Goal: Task Accomplishment & Management: Complete application form

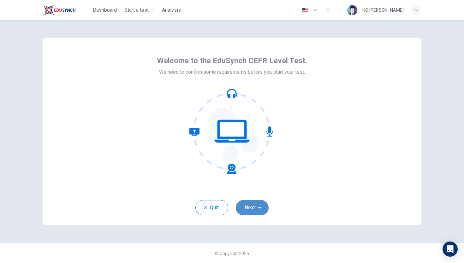
click at [248, 208] on button "Next" at bounding box center [252, 207] width 33 height 15
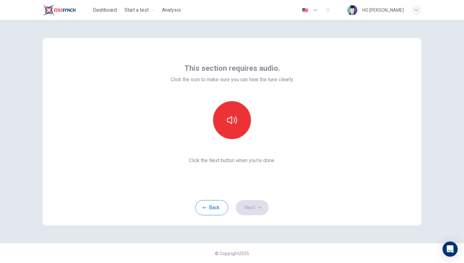
click at [248, 208] on div "Back Next" at bounding box center [232, 208] width 379 height 36
click at [241, 122] on button "button" at bounding box center [232, 120] width 38 height 38
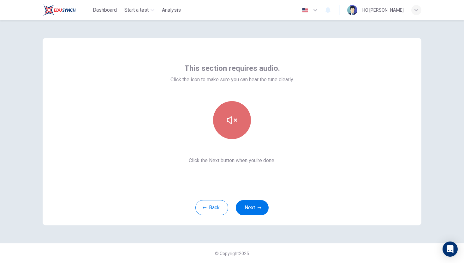
click at [236, 120] on icon "button" at bounding box center [232, 120] width 10 height 8
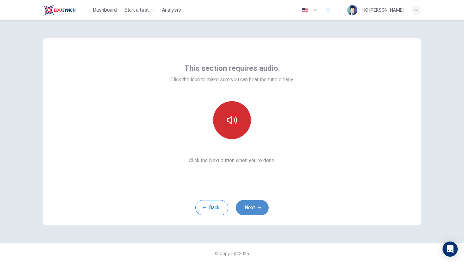
click at [253, 205] on button "Next" at bounding box center [252, 207] width 33 height 15
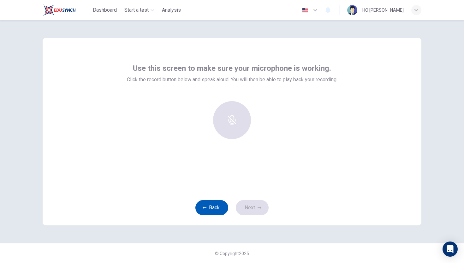
click at [203, 211] on button "Back" at bounding box center [212, 207] width 33 height 15
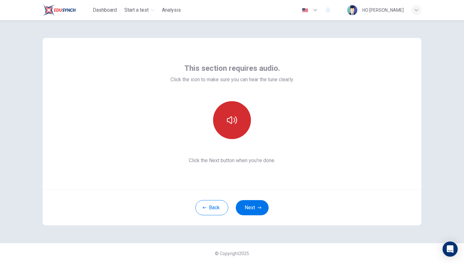
click at [242, 118] on button "button" at bounding box center [232, 120] width 38 height 38
click at [232, 116] on icon "button" at bounding box center [232, 120] width 10 height 10
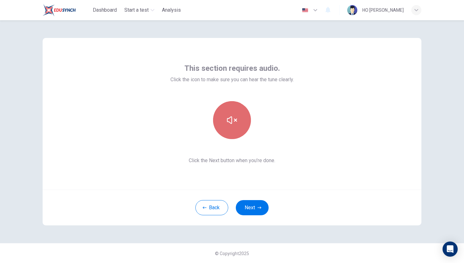
click at [232, 116] on icon "button" at bounding box center [232, 120] width 10 height 10
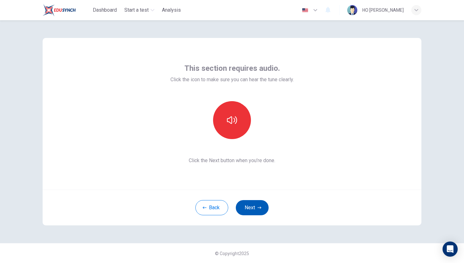
click at [253, 209] on button "Next" at bounding box center [252, 207] width 33 height 15
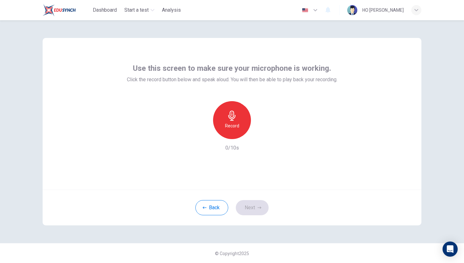
click at [109, 52] on div "Use this screen to make sure your microphone is working. Click the record butto…" at bounding box center [232, 114] width 379 height 152
click at [230, 122] on h6 "Record" at bounding box center [232, 126] width 14 height 8
click at [230, 122] on h6 "Stop" at bounding box center [231, 126] width 9 height 8
click at [258, 202] on button "Next" at bounding box center [252, 207] width 33 height 15
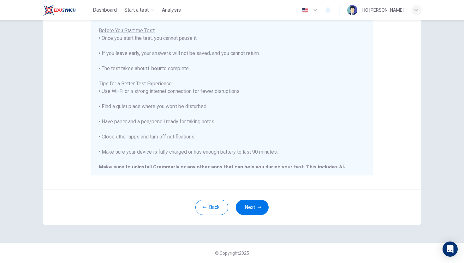
scroll to position [53, 0]
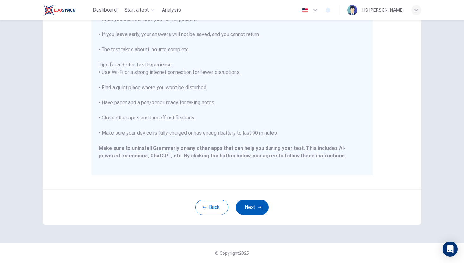
click at [249, 206] on button "Next" at bounding box center [252, 207] width 33 height 15
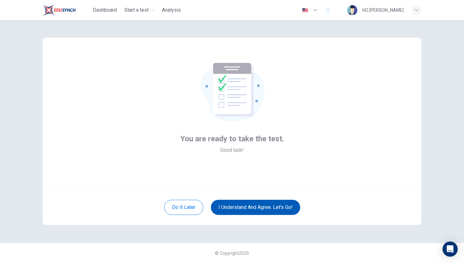
scroll to position [0, 0]
click at [263, 211] on button "I understand and agree. Let’s go!" at bounding box center [255, 207] width 89 height 15
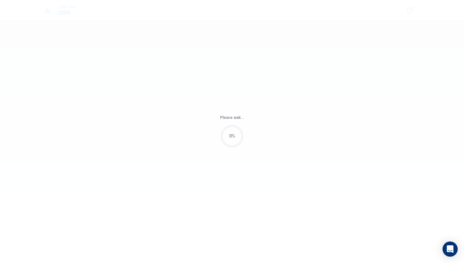
click at [262, 209] on div "Please wait... 0%" at bounding box center [232, 131] width 464 height 263
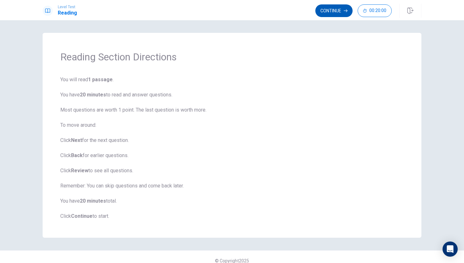
click at [339, 11] on button "Continue" at bounding box center [334, 10] width 37 height 13
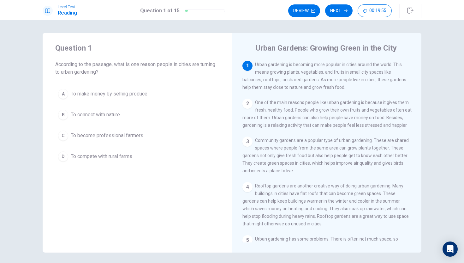
click at [249, 66] on div "1" at bounding box center [248, 66] width 10 height 10
drag, startPoint x: 254, startPoint y: 65, endPoint x: 262, endPoint y: 62, distance: 8.5
click at [263, 62] on div "1 Urban gardening is becoming more popular in cities around the world. This mea…" at bounding box center [327, 76] width 169 height 30
drag, startPoint x: 262, startPoint y: 65, endPoint x: 293, endPoint y: 62, distance: 30.5
click at [293, 62] on span "Urban gardening is becoming more popular in cities around the world. This means…" at bounding box center [325, 76] width 164 height 28
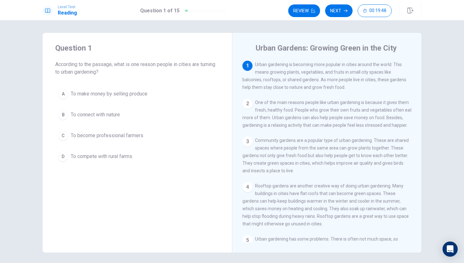
click at [293, 62] on span "Urban gardening is becoming more popular in cities around the world. This means…" at bounding box center [325, 76] width 164 height 28
click at [179, 175] on div "Question 1 According to the passage, what is one reason people in cities are tu…" at bounding box center [138, 143] width 190 height 220
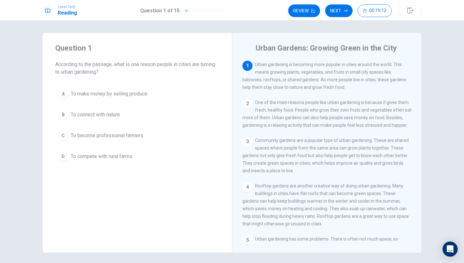
click at [246, 104] on div "2" at bounding box center [248, 104] width 10 height 10
click at [247, 105] on div "2" at bounding box center [248, 104] width 10 height 10
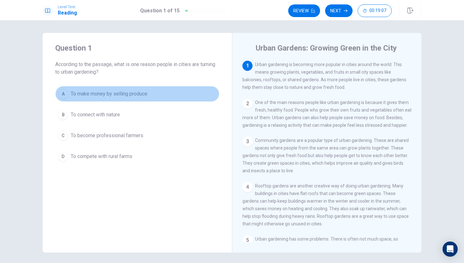
click at [211, 91] on button "A To make money by selling produce" at bounding box center [137, 94] width 164 height 16
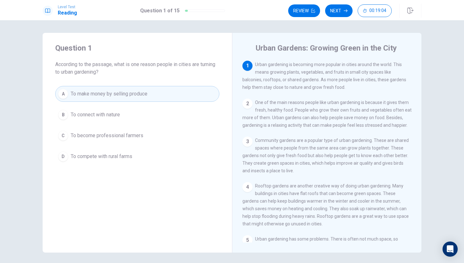
click at [207, 106] on div "A To make money by selling produce B To connect with nature C To become profess…" at bounding box center [137, 125] width 164 height 78
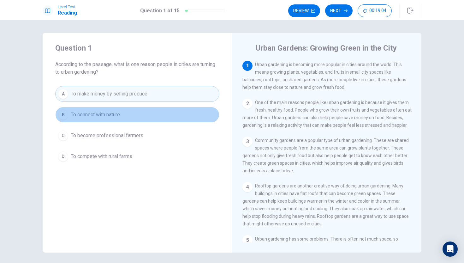
click at [205, 107] on button "B To connect with nature" at bounding box center [137, 115] width 164 height 16
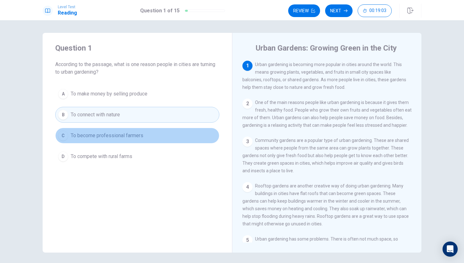
click at [201, 130] on button "C To become professional farmers" at bounding box center [137, 136] width 164 height 16
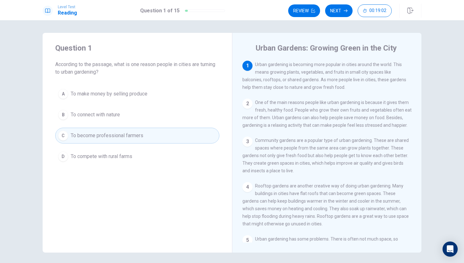
click at [200, 170] on div "Question 1 According to the passage, what is one reason people in cities are tu…" at bounding box center [138, 104] width 190 height 142
click at [199, 168] on div "Question 1 According to the passage, what is one reason people in cities are tu…" at bounding box center [138, 104] width 190 height 142
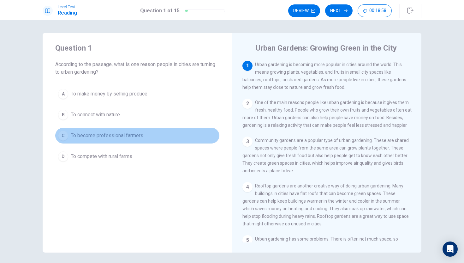
click at [195, 136] on button "C To become professional farmers" at bounding box center [137, 136] width 164 height 16
click at [196, 137] on button "C To become professional farmers" at bounding box center [137, 136] width 164 height 16
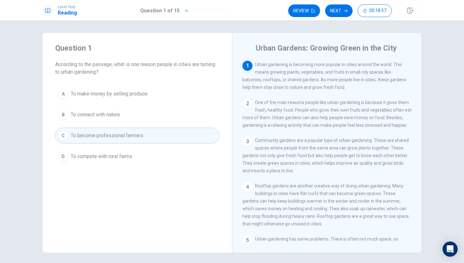
click at [196, 137] on button "C To become professional farmers" at bounding box center [137, 136] width 164 height 16
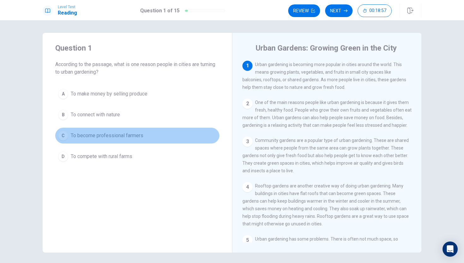
click at [196, 137] on button "C To become professional farmers" at bounding box center [137, 136] width 164 height 16
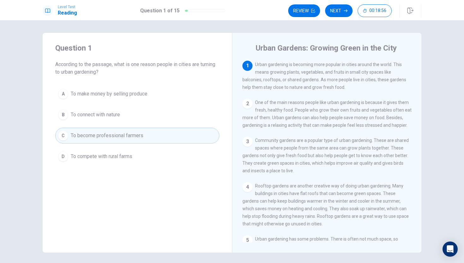
click at [196, 137] on button "C To become professional farmers" at bounding box center [137, 136] width 164 height 16
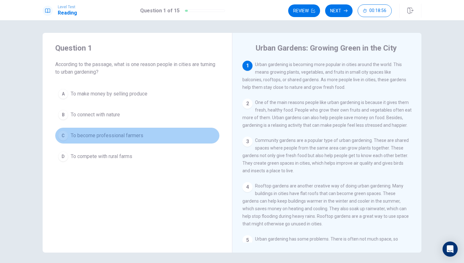
click at [196, 137] on button "C To become professional farmers" at bounding box center [137, 136] width 164 height 16
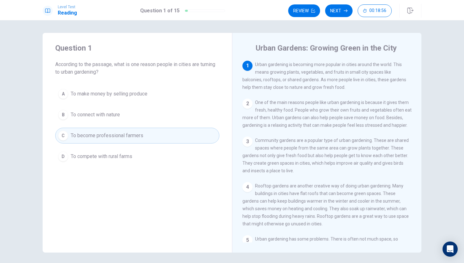
click at [196, 137] on button "C To become professional farmers" at bounding box center [137, 136] width 164 height 16
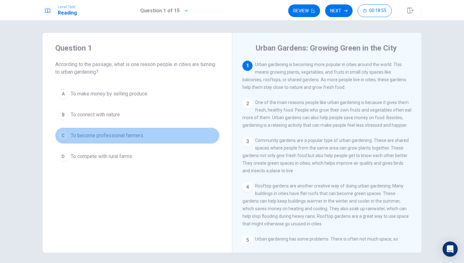
click at [196, 137] on button "C To become professional farmers" at bounding box center [137, 136] width 164 height 16
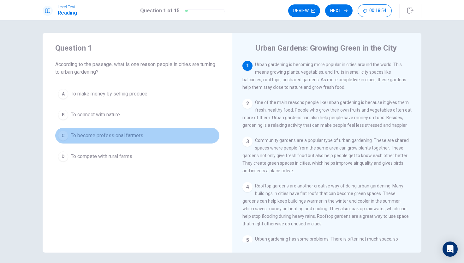
click at [196, 137] on button "C To become professional farmers" at bounding box center [137, 136] width 164 height 16
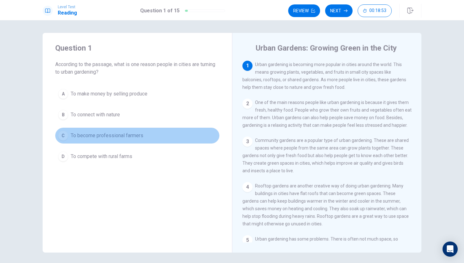
click at [196, 137] on button "C To become professional farmers" at bounding box center [137, 136] width 164 height 16
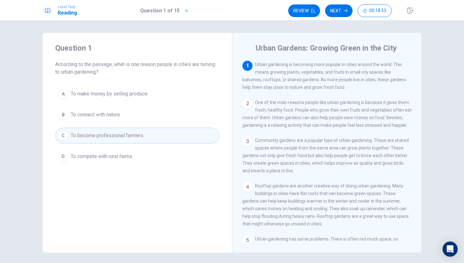
click at [196, 137] on button "C To become professional farmers" at bounding box center [137, 136] width 164 height 16
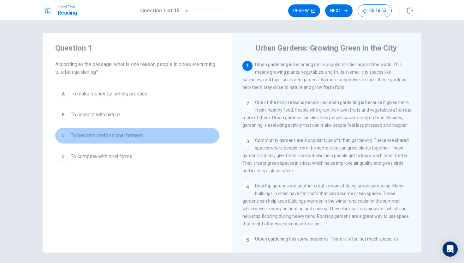
click at [196, 137] on button "C To become professional farmers" at bounding box center [137, 136] width 164 height 16
click at [196, 136] on button "C To become professional farmers" at bounding box center [137, 136] width 164 height 16
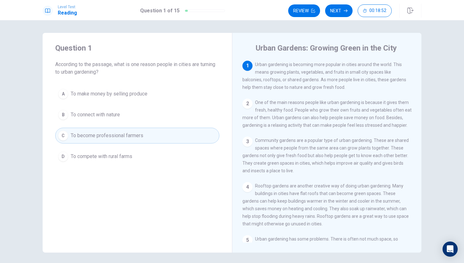
click at [196, 136] on button "C To become professional farmers" at bounding box center [137, 136] width 164 height 16
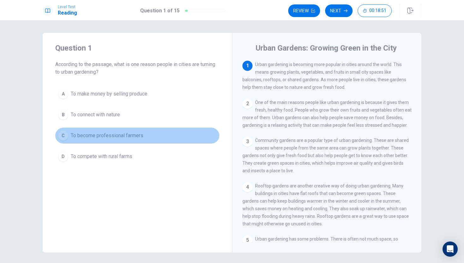
click at [132, 137] on span "To become professional farmers" at bounding box center [107, 136] width 73 height 8
click at [133, 137] on span "To become professional farmers" at bounding box center [107, 136] width 73 height 8
click at [131, 136] on span "To become professional farmers" at bounding box center [107, 136] width 73 height 8
click at [94, 140] on button "C To become professional farmers" at bounding box center [137, 136] width 164 height 16
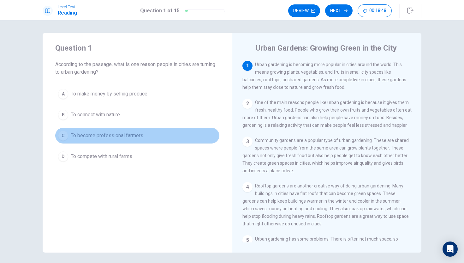
click at [94, 140] on button "C To become professional farmers" at bounding box center [137, 136] width 164 height 16
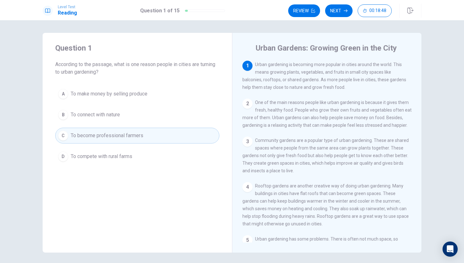
click at [94, 140] on button "C To become professional farmers" at bounding box center [137, 136] width 164 height 16
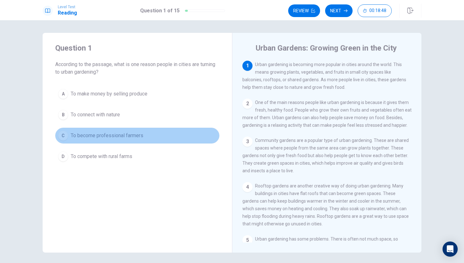
click at [94, 140] on button "C To become professional farmers" at bounding box center [137, 136] width 164 height 16
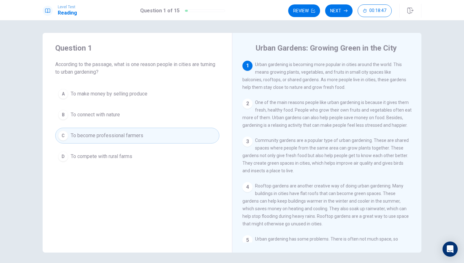
click at [94, 140] on button "C To become professional farmers" at bounding box center [137, 136] width 164 height 16
click at [335, 15] on button "Next" at bounding box center [338, 10] width 27 height 13
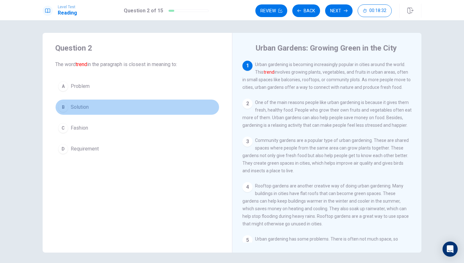
click at [108, 104] on button "B Solution" at bounding box center [137, 107] width 164 height 16
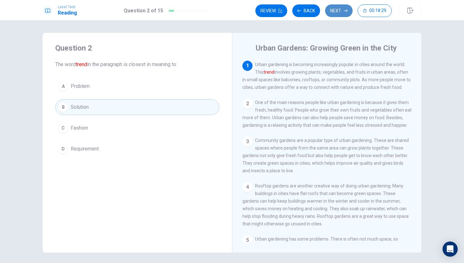
click at [330, 12] on button "Next" at bounding box center [338, 10] width 27 height 13
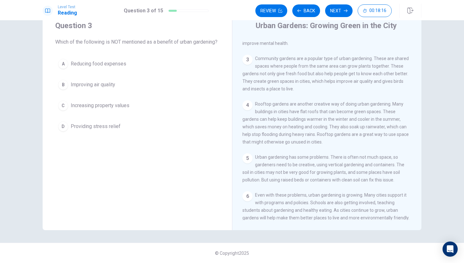
scroll to position [76, 0]
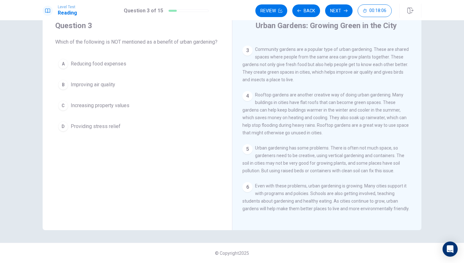
click at [248, 99] on div "4" at bounding box center [248, 96] width 10 height 10
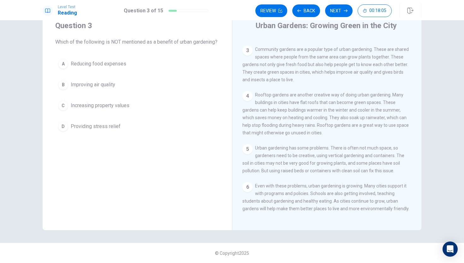
click at [248, 99] on div "4" at bounding box center [248, 96] width 10 height 10
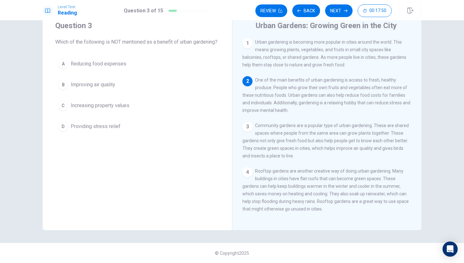
scroll to position [0, 0]
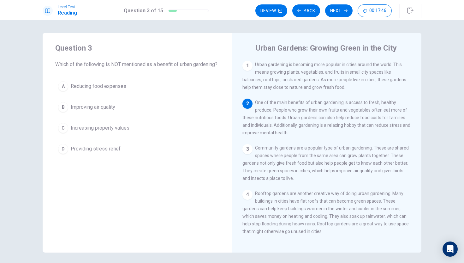
click at [105, 90] on span "Reducing food expenses" at bounding box center [99, 86] width 56 height 8
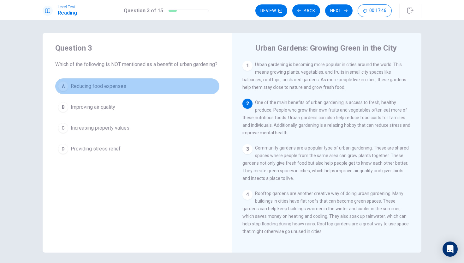
click at [105, 90] on span "Reducing food expenses" at bounding box center [99, 86] width 56 height 8
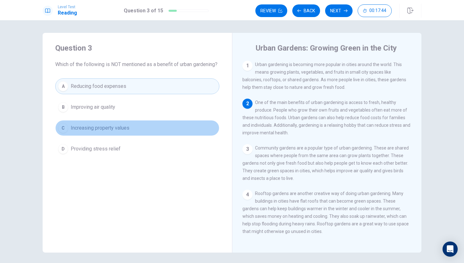
click at [118, 132] on span "Increasing property values" at bounding box center [100, 128] width 59 height 8
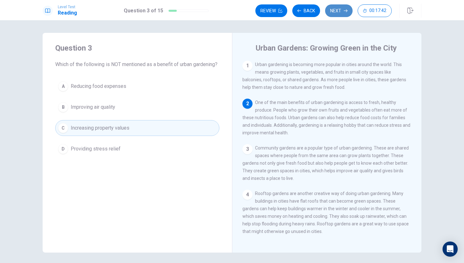
click at [333, 11] on button "Next" at bounding box center [338, 10] width 27 height 13
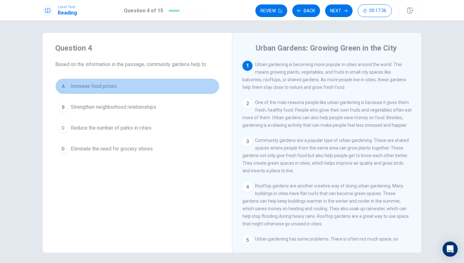
click at [62, 86] on div "A" at bounding box center [63, 86] width 10 height 10
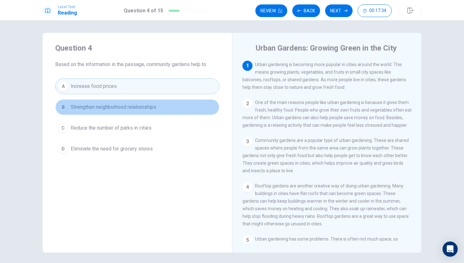
click at [60, 106] on div "B" at bounding box center [63, 107] width 10 height 10
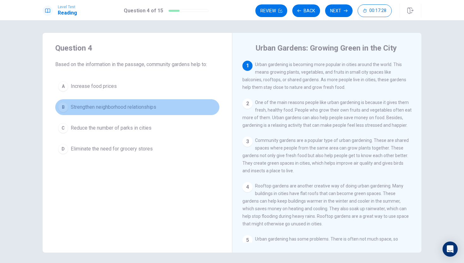
click at [60, 106] on div "B" at bounding box center [63, 107] width 10 height 10
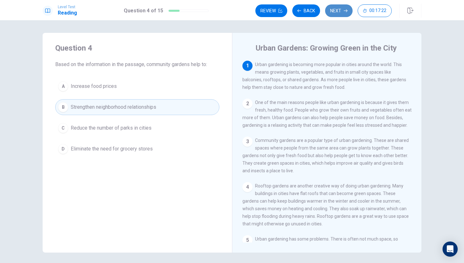
click at [341, 10] on button "Next" at bounding box center [338, 10] width 27 height 13
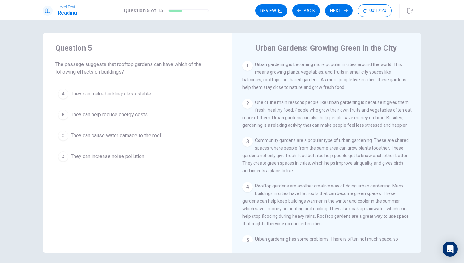
click at [70, 133] on button "C They can cause water damage to the roof" at bounding box center [137, 136] width 164 height 16
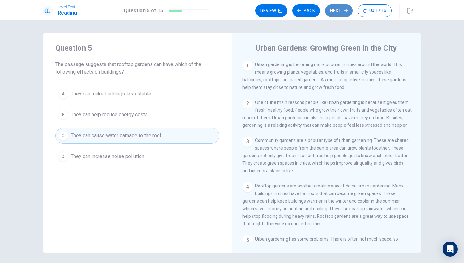
click at [343, 12] on button "Next" at bounding box center [338, 10] width 27 height 13
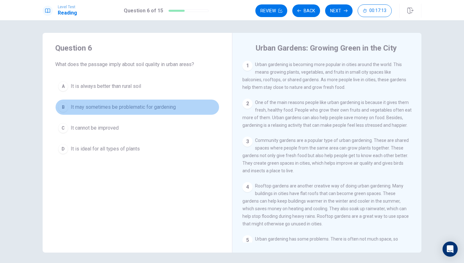
click at [89, 108] on span "It may sometimes be problematic for gardening" at bounding box center [123, 107] width 105 height 8
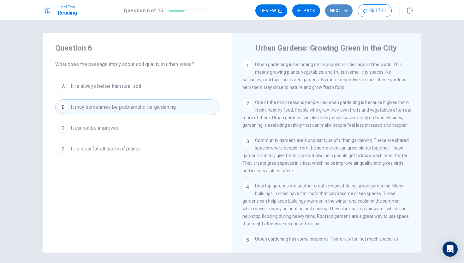
click at [338, 13] on button "Next" at bounding box center [338, 10] width 27 height 13
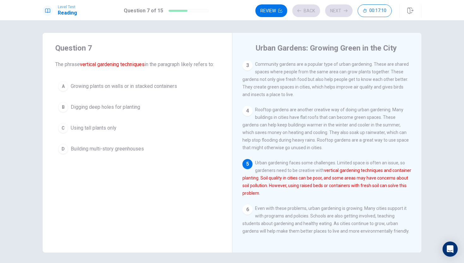
scroll to position [85, 0]
click at [333, 169] on font "vertical gardening techniques and container planting. Soil quality in cities ca…" at bounding box center [327, 182] width 169 height 28
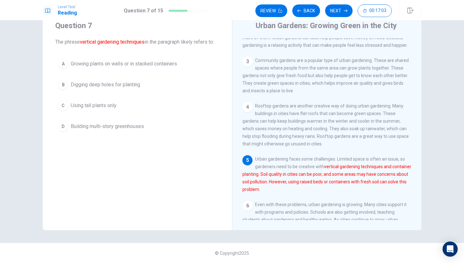
scroll to position [53, 0]
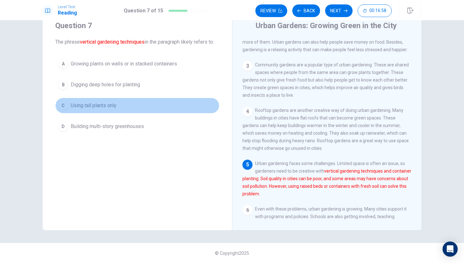
click at [106, 108] on span "Using tall plants only" at bounding box center [94, 106] width 46 height 8
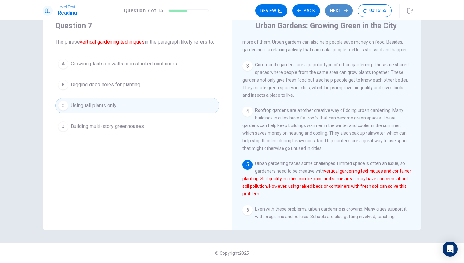
click at [336, 7] on button "Next" at bounding box center [338, 10] width 27 height 13
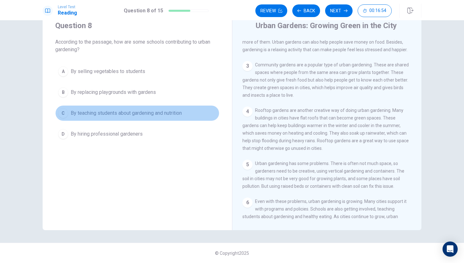
click at [165, 112] on span "By teaching students about gardening and nutrition" at bounding box center [126, 113] width 111 height 8
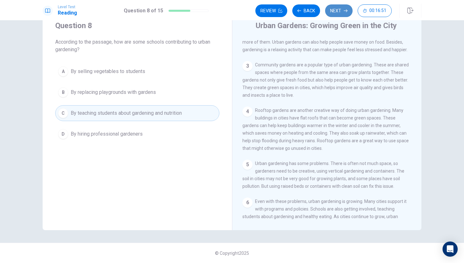
click at [334, 14] on button "Next" at bounding box center [338, 10] width 27 height 13
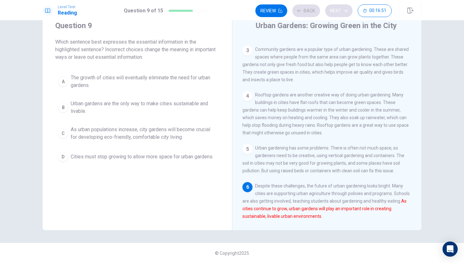
scroll to position [85, 0]
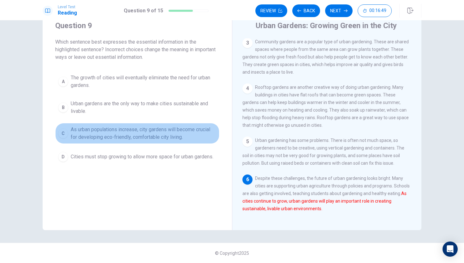
click at [165, 134] on span "As urban populations increase, city gardens will become crucial for developing …" at bounding box center [144, 133] width 146 height 15
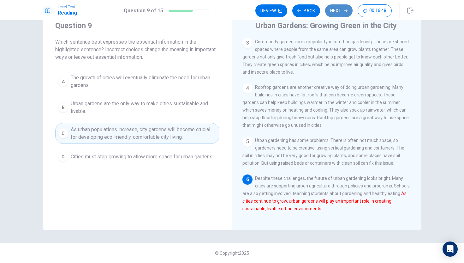
click at [345, 11] on icon "button" at bounding box center [346, 11] width 4 height 4
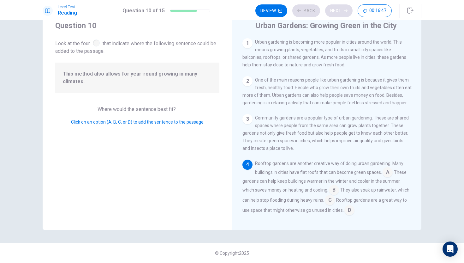
scroll to position [63, 0]
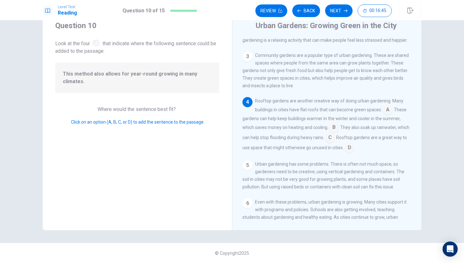
click at [140, 93] on div "Question 10 Look at the four that indicate where the following sentence could b…" at bounding box center [138, 120] width 190 height 220
click at [389, 115] on input at bounding box center [388, 110] width 10 height 10
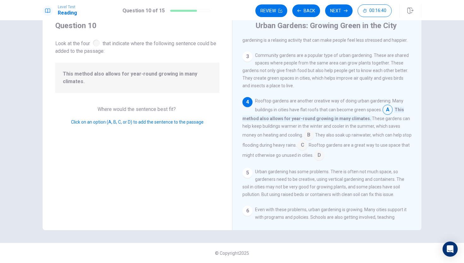
click at [308, 148] on input at bounding box center [303, 146] width 10 height 10
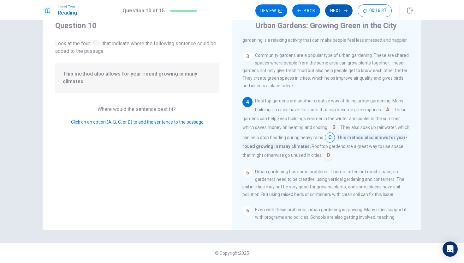
click at [342, 11] on button "Next" at bounding box center [338, 10] width 27 height 13
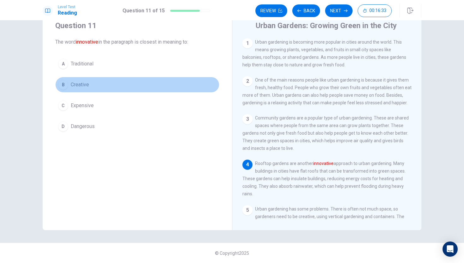
click at [109, 84] on button "B Creative" at bounding box center [137, 85] width 164 height 16
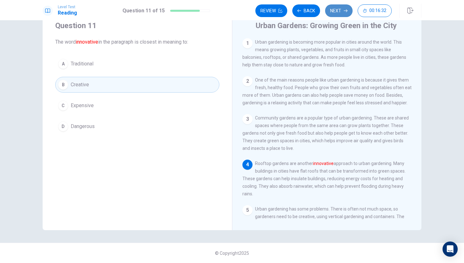
click at [343, 8] on button "Next" at bounding box center [338, 10] width 27 height 13
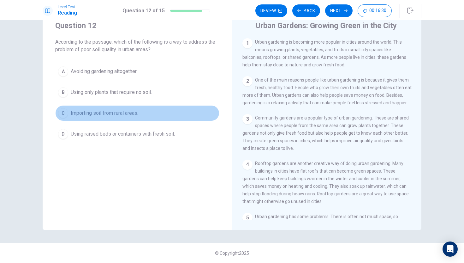
click at [132, 114] on span "Importing soil from rural areas." at bounding box center [105, 113] width 68 height 8
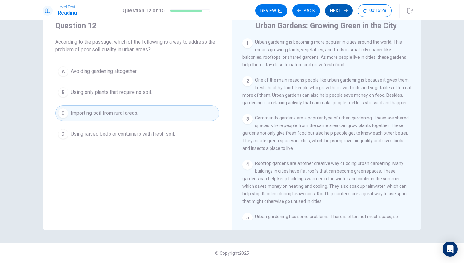
click at [347, 13] on button "Next" at bounding box center [338, 10] width 27 height 13
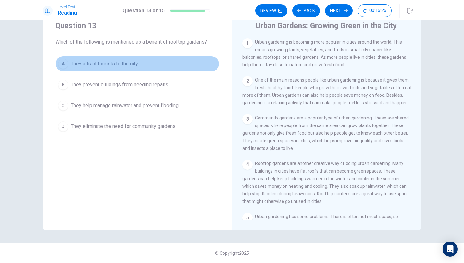
click at [122, 66] on span "They attract tourists to the city." at bounding box center [105, 64] width 68 height 8
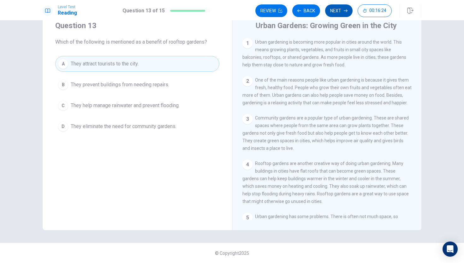
click at [337, 5] on button "Next" at bounding box center [338, 10] width 27 height 13
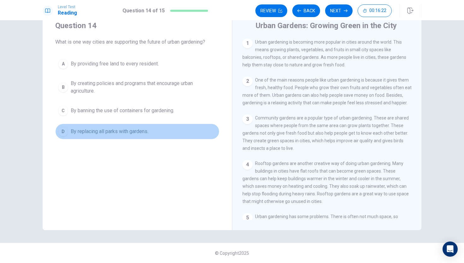
click at [130, 126] on button "D By replacing all parks with gardens." at bounding box center [137, 132] width 164 height 16
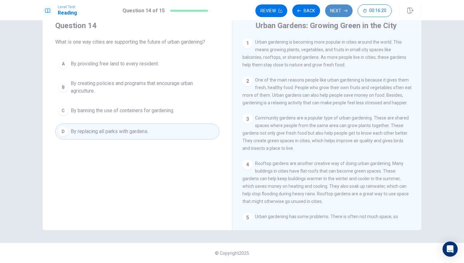
click at [348, 7] on button "Next" at bounding box center [338, 10] width 27 height 13
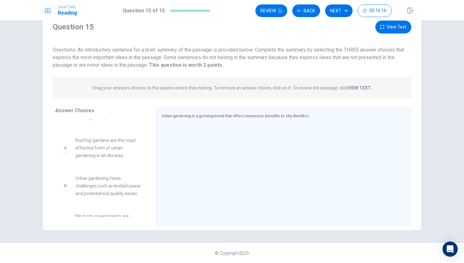
scroll to position [64, 0]
click at [196, 129] on div at bounding box center [282, 167] width 240 height 85
drag, startPoint x: 196, startPoint y: 129, endPoint x: 264, endPoint y: 121, distance: 69.0
click at [264, 121] on div "Urban gardening is a growing trend that offers numerous benefits to city dwelle…" at bounding box center [283, 166] width 255 height 119
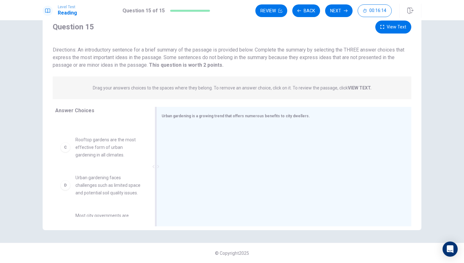
click at [264, 121] on div "Urban gardening is a growing trend that offers numerous benefits to city dwelle…" at bounding box center [283, 166] width 255 height 119
click at [264, 132] on div at bounding box center [282, 167] width 240 height 85
click at [264, 141] on div at bounding box center [282, 167] width 240 height 85
click at [235, 169] on div at bounding box center [282, 167] width 240 height 85
click at [236, 172] on div at bounding box center [282, 167] width 240 height 85
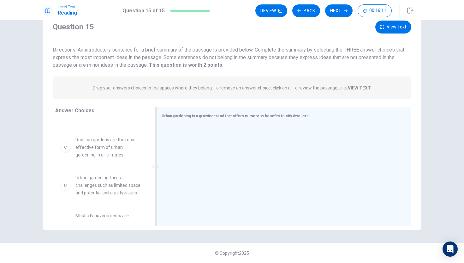
click at [236, 172] on div at bounding box center [282, 167] width 240 height 85
click at [237, 170] on div at bounding box center [282, 167] width 240 height 85
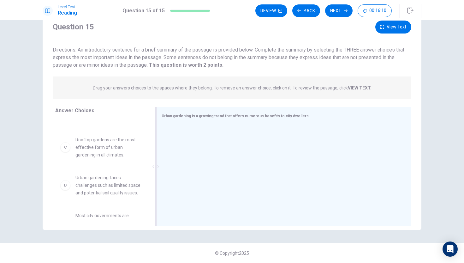
click at [237, 171] on div at bounding box center [282, 167] width 240 height 85
click at [236, 171] on div at bounding box center [282, 167] width 240 height 85
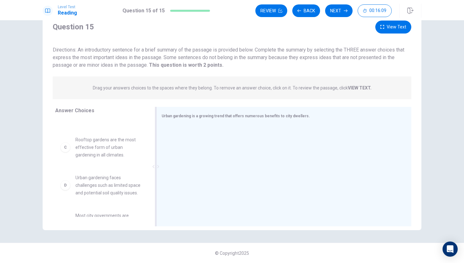
click at [236, 171] on div at bounding box center [282, 167] width 240 height 85
click at [236, 170] on div at bounding box center [282, 167] width 240 height 85
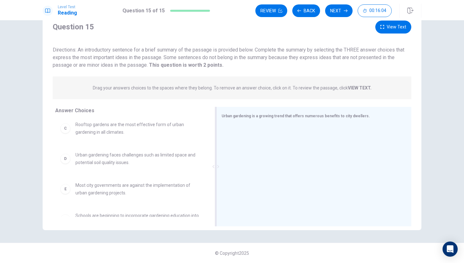
drag, startPoint x: 157, startPoint y: 167, endPoint x: 221, endPoint y: 149, distance: 66.0
click at [220, 149] on div at bounding box center [216, 166] width 8 height 119
click at [223, 148] on div at bounding box center [313, 167] width 187 height 85
click at [239, 136] on div at bounding box center [313, 167] width 177 height 85
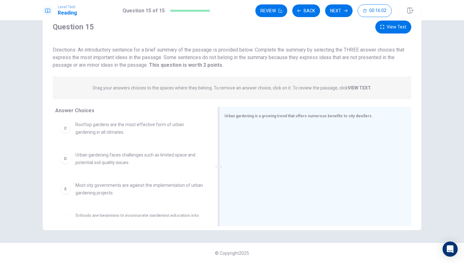
click at [239, 136] on div at bounding box center [313, 167] width 177 height 85
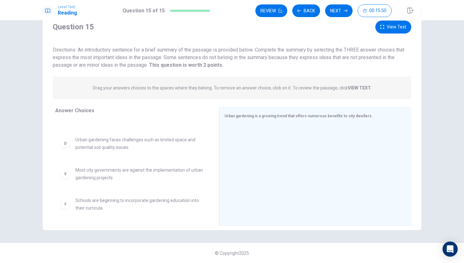
click at [112, 175] on span "Most city governments are against the implementation of urban gardening project…" at bounding box center [140, 173] width 129 height 15
click at [112, 176] on span "Most city governments are against the implementation of urban gardening project…" at bounding box center [140, 173] width 129 height 15
click at [111, 176] on span "Most city governments are against the implementation of urban gardening project…" at bounding box center [140, 173] width 129 height 15
click at [70, 165] on div "E Most city governments are against the implementation of urban gardening proje…" at bounding box center [132, 173] width 154 height 25
click at [70, 169] on div "E Most city governments are against the implementation of urban gardening proje…" at bounding box center [132, 173] width 144 height 15
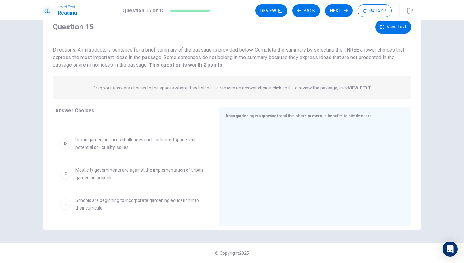
click at [65, 173] on div "E" at bounding box center [65, 174] width 10 height 10
click at [69, 143] on div "D" at bounding box center [65, 143] width 10 height 10
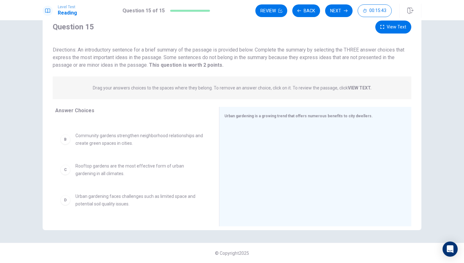
scroll to position [0, 0]
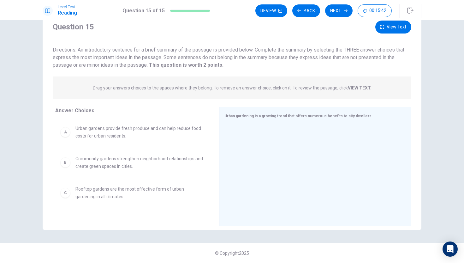
click at [67, 136] on div "A Urban gardens provide fresh produce and can help reduce food costs for urban …" at bounding box center [132, 131] width 144 height 15
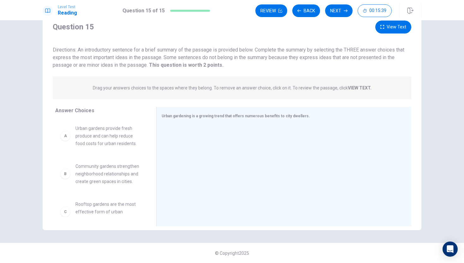
drag, startPoint x: 219, startPoint y: 164, endPoint x: 109, endPoint y: 187, distance: 112.0
click at [109, 187] on div "Answer Choices A Urban gardens provide fresh produce and can help reduce food c…" at bounding box center [232, 168] width 379 height 123
click at [65, 140] on div "A" at bounding box center [65, 136] width 10 height 10
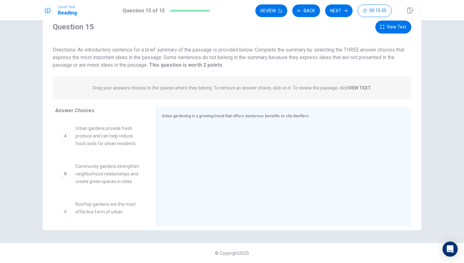
click at [186, 82] on div "Drag your answers choices to the spaces where they belong. To remove an answer …" at bounding box center [232, 87] width 359 height 23
click at [294, 83] on div "Drag your answers choices to the spaces where they belong. To remove an answer …" at bounding box center [232, 87] width 359 height 23
click at [3, 72] on div "Question 15 View Text Directions: An introductory sentence for a brief summary …" at bounding box center [232, 141] width 464 height 243
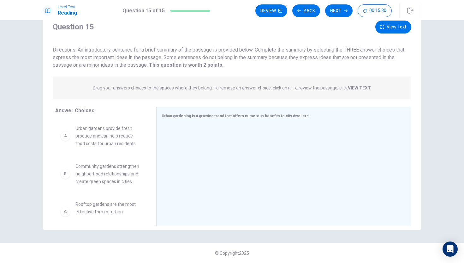
drag, startPoint x: 93, startPoint y: 67, endPoint x: 133, endPoint y: 68, distance: 40.1
click at [133, 68] on span "Directions: An introductory sentence for a brief summary of the passage is prov…" at bounding box center [229, 57] width 352 height 21
drag, startPoint x: 132, startPoint y: 66, endPoint x: 165, endPoint y: 69, distance: 32.3
click at [165, 68] on div "Directions: An introductory sentence for a brief summary of the passage is prov…" at bounding box center [232, 57] width 359 height 23
click at [73, 157] on div "B Community gardens strengthen neighborhood relationships and create green spac…" at bounding box center [100, 173] width 91 height 33
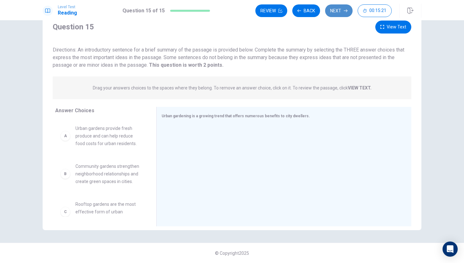
click at [332, 8] on button "Next" at bounding box center [338, 10] width 27 height 13
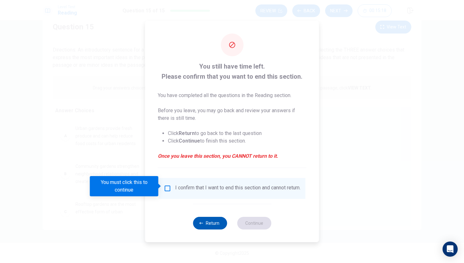
click at [203, 224] on icon "button" at bounding box center [202, 223] width 4 height 2
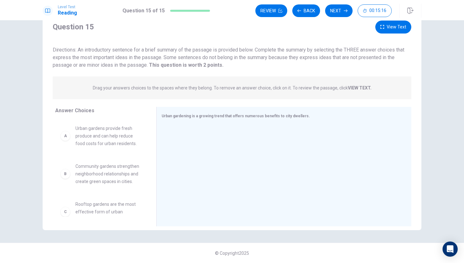
click at [66, 139] on div "A" at bounding box center [65, 136] width 10 height 10
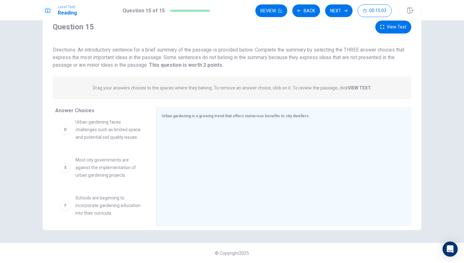
scroll to position [125, 0]
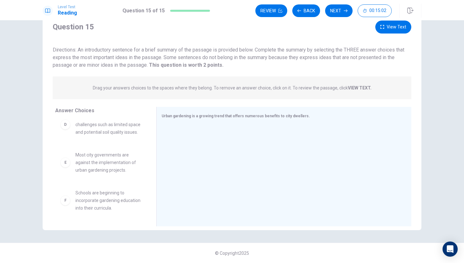
click at [67, 204] on div "F" at bounding box center [65, 200] width 10 height 10
click at [299, 9] on icon "button" at bounding box center [300, 11] width 4 height 4
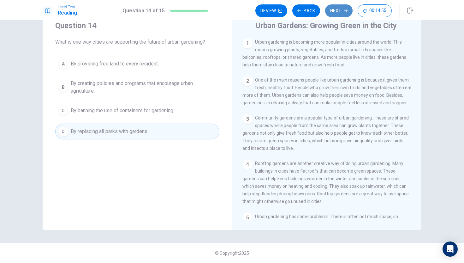
click at [337, 10] on button "Next" at bounding box center [338, 10] width 27 height 13
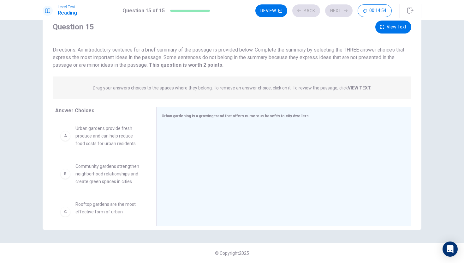
click at [99, 174] on span "Community gardens strengthen neighborhood relationships and create green spaces…" at bounding box center [109, 173] width 66 height 23
click at [82, 175] on span "Community gardens strengthen neighborhood relationships and create green spaces…" at bounding box center [109, 173] width 66 height 23
click at [58, 175] on div "B Community gardens strengthen neighborhood relationships and create green spac…" at bounding box center [100, 173] width 91 height 33
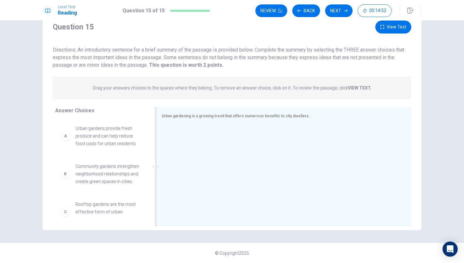
click at [197, 136] on div at bounding box center [282, 167] width 240 height 85
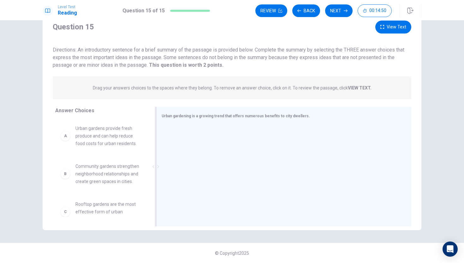
click at [197, 136] on div at bounding box center [282, 167] width 240 height 85
click at [82, 83] on div "Drag your answers choices to the spaces where they belong. To remove an answer …" at bounding box center [232, 87] width 359 height 23
click at [60, 155] on div "A Urban gardens provide fresh produce and can help reduce food costs for urban …" at bounding box center [100, 167] width 91 height 97
click at [64, 157] on div "A Urban gardens provide fresh produce and can help reduce food costs for urban …" at bounding box center [100, 167] width 91 height 97
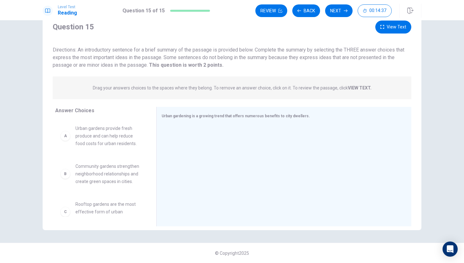
click at [64, 157] on div "A Urban gardens provide fresh produce and can help reduce food costs for urban …" at bounding box center [100, 167] width 91 height 97
click at [63, 154] on div "A Urban gardens provide fresh produce and can help reduce food costs for urban …" at bounding box center [100, 167] width 91 height 97
click at [58, 137] on div "A Urban gardens provide fresh produce and can help reduce food costs for urban …" at bounding box center [100, 135] width 91 height 33
click at [183, 152] on div at bounding box center [282, 167] width 240 height 85
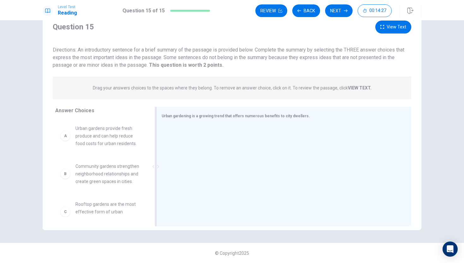
click at [183, 152] on div at bounding box center [282, 167] width 240 height 85
click at [296, 123] on div "Urban gardening is a growing trend that offers numerous benefits to city dwelle…" at bounding box center [283, 166] width 255 height 119
drag, startPoint x: 296, startPoint y: 123, endPoint x: 184, endPoint y: 145, distance: 114.3
click at [187, 155] on div "Urban gardening is a growing trend that offers numerous benefits to city dwelle…" at bounding box center [283, 166] width 255 height 119
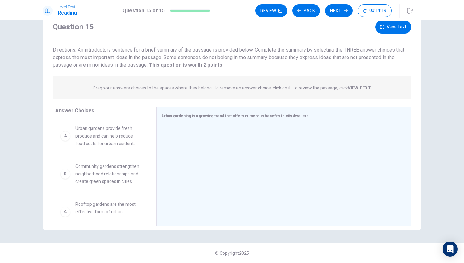
scroll to position [0, 0]
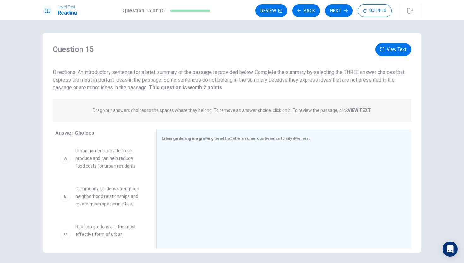
click at [70, 156] on div "A" at bounding box center [65, 158] width 10 height 10
drag, startPoint x: 69, startPoint y: 205, endPoint x: 64, endPoint y: 194, distance: 11.9
click at [69, 205] on div "B Community gardens strengthen neighborhood relationships and create green spac…" at bounding box center [100, 196] width 81 height 23
click at [65, 195] on div "B" at bounding box center [65, 196] width 10 height 10
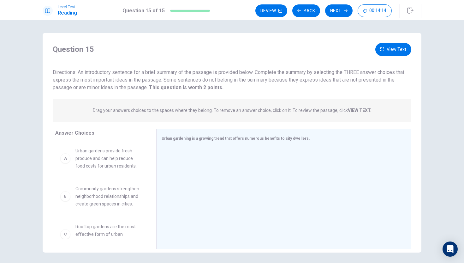
click at [64, 191] on div "A Urban gardens provide fresh produce and can help reduce food costs for urban …" at bounding box center [100, 190] width 91 height 97
click at [65, 192] on div "A Urban gardens provide fresh produce and can help reduce food costs for urban …" at bounding box center [100, 190] width 91 height 97
click at [65, 194] on div "A Urban gardens provide fresh produce and can help reduce food costs for urban …" at bounding box center [100, 190] width 91 height 97
click at [64, 189] on div "A Urban gardens provide fresh produce and can help reduce food costs for urban …" at bounding box center [100, 190] width 91 height 97
click at [67, 199] on div "A Urban gardens provide fresh produce and can help reduce food costs for urban …" at bounding box center [100, 190] width 91 height 97
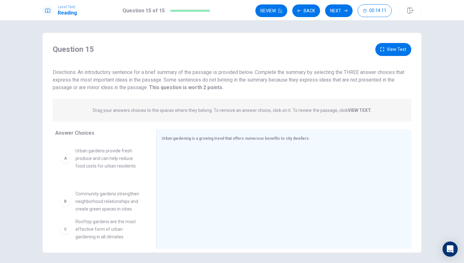
click at [67, 201] on div "A Urban gardens provide fresh produce and can help reduce food costs for urban …" at bounding box center [100, 190] width 91 height 97
click at [67, 200] on div "A Urban gardens provide fresh produce and can help reduce food costs for urban …" at bounding box center [100, 190] width 91 height 97
click at [67, 199] on div "A Urban gardens provide fresh produce and can help reduce food costs for urban …" at bounding box center [100, 190] width 91 height 97
click at [67, 198] on div "A Urban gardens provide fresh produce and can help reduce food costs for urban …" at bounding box center [100, 190] width 91 height 97
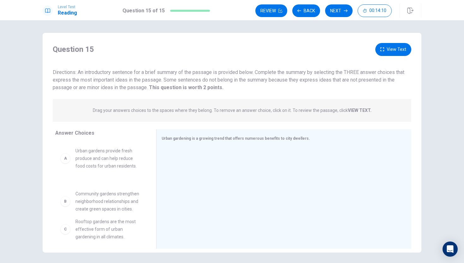
click at [67, 195] on div "A Urban gardens provide fresh produce and can help reduce food costs for urban …" at bounding box center [100, 190] width 91 height 97
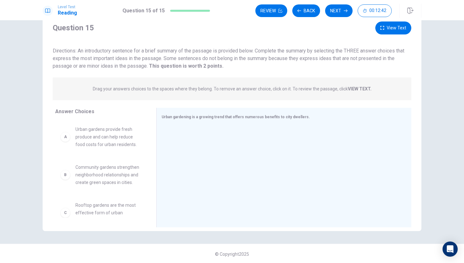
scroll to position [22, 0]
click at [155, 116] on div at bounding box center [156, 166] width 8 height 119
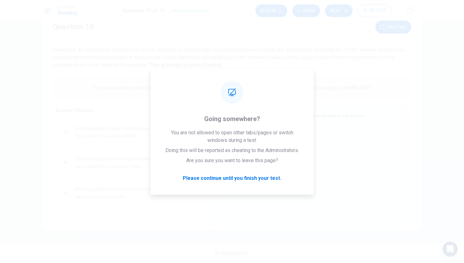
drag, startPoint x: 158, startPoint y: 163, endPoint x: 203, endPoint y: 81, distance: 93.6
click at [205, 80] on div "Question 15 View Text Directions: An introductory sentence for a brief summary …" at bounding box center [232, 125] width 379 height 209
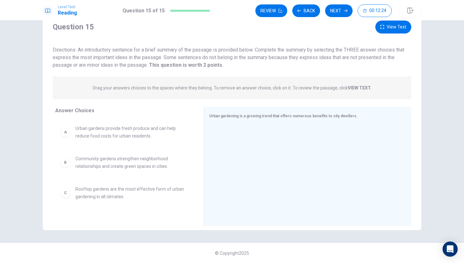
click at [51, 227] on div "Answer Choices A Urban gardens provide fresh produce and can help reduce food c…" at bounding box center [123, 168] width 161 height 123
click at [332, 11] on button "Next" at bounding box center [338, 10] width 27 height 13
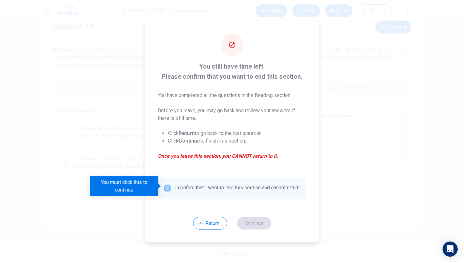
click at [167, 185] on input "You must click this to continue" at bounding box center [168, 189] width 8 height 8
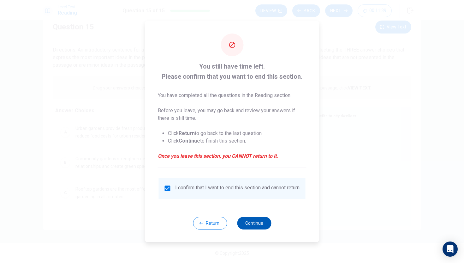
click at [258, 225] on button "Continue" at bounding box center [254, 223] width 34 height 13
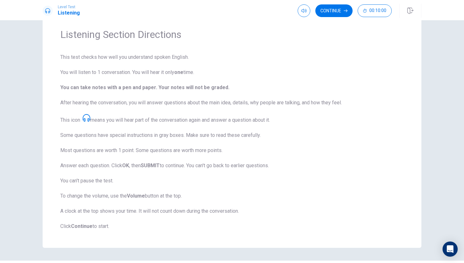
click at [87, 119] on icon at bounding box center [87, 118] width 8 height 8
click at [336, 11] on button "Continue" at bounding box center [334, 10] width 37 height 13
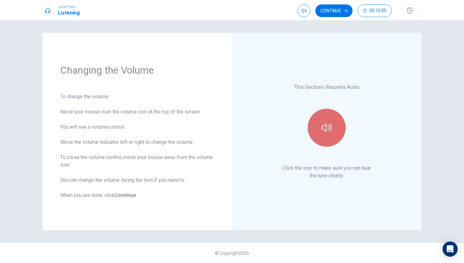
click at [330, 125] on icon "button" at bounding box center [327, 128] width 10 height 10
click at [329, 125] on icon "button" at bounding box center [327, 128] width 10 height 10
click at [329, 127] on icon "button" at bounding box center [327, 128] width 10 height 10
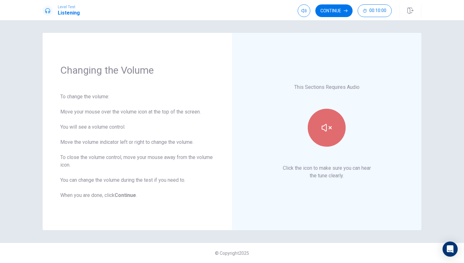
click at [329, 124] on icon "button" at bounding box center [327, 128] width 10 height 10
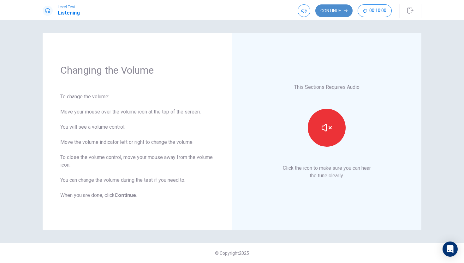
click at [345, 10] on icon "button" at bounding box center [346, 11] width 4 height 4
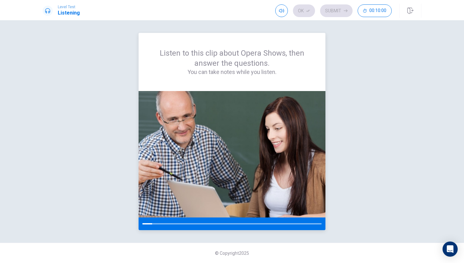
click at [214, 225] on div at bounding box center [232, 223] width 187 height 13
click at [351, 89] on div "Listen to this clip about Opera Shows, then answer the questions. You can take …" at bounding box center [232, 131] width 379 height 197
click at [385, 13] on span "00:10:00" at bounding box center [378, 10] width 17 height 5
click at [385, 13] on icon "button" at bounding box center [386, 10] width 5 height 5
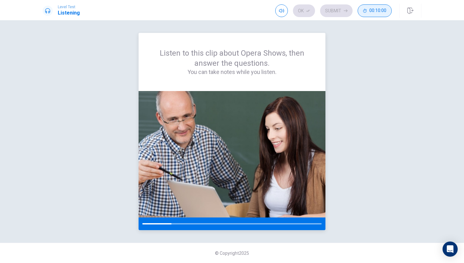
click at [229, 224] on div at bounding box center [232, 223] width 179 height 1
click at [197, 161] on img at bounding box center [232, 154] width 187 height 126
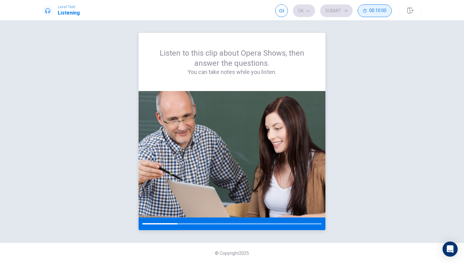
click at [197, 161] on img at bounding box center [232, 154] width 187 height 126
click at [197, 158] on img at bounding box center [232, 154] width 187 height 126
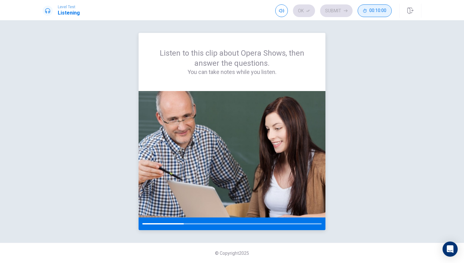
click at [197, 158] on img at bounding box center [232, 154] width 187 height 126
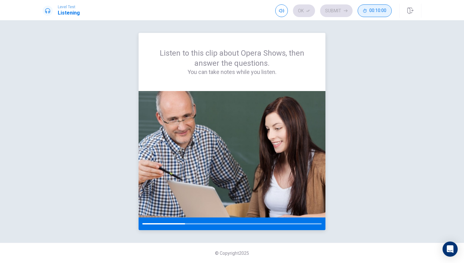
click at [197, 158] on img at bounding box center [232, 154] width 187 height 126
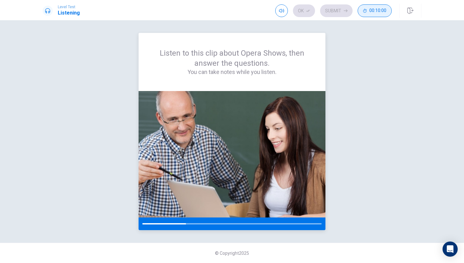
click at [197, 158] on img at bounding box center [232, 154] width 187 height 126
click at [197, 159] on img at bounding box center [232, 154] width 187 height 126
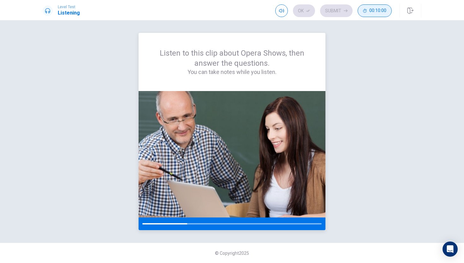
click at [197, 159] on img at bounding box center [232, 154] width 187 height 126
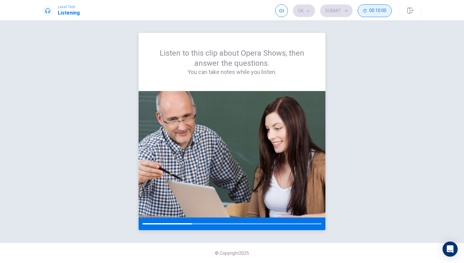
click at [197, 159] on img at bounding box center [232, 154] width 187 height 126
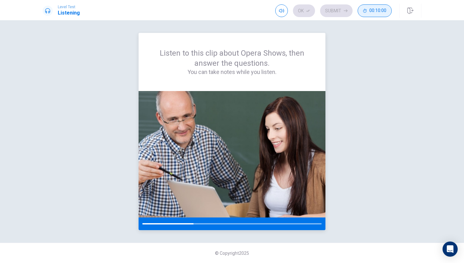
click at [197, 159] on img at bounding box center [232, 154] width 187 height 126
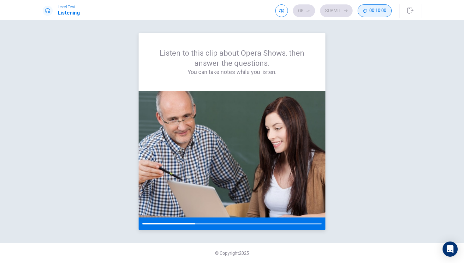
click at [187, 126] on img at bounding box center [232, 154] width 187 height 126
drag, startPoint x: 185, startPoint y: 126, endPoint x: 191, endPoint y: 145, distance: 19.6
click at [191, 145] on img at bounding box center [232, 154] width 187 height 126
click at [80, 191] on div "Listen to this clip about Opera Shows, then answer the questions. You can take …" at bounding box center [232, 131] width 379 height 197
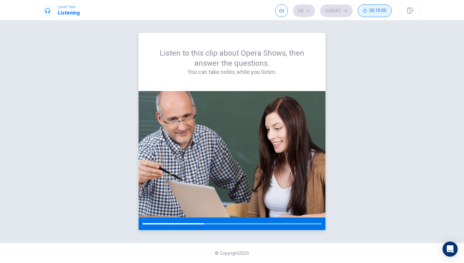
click at [166, 133] on img at bounding box center [232, 154] width 187 height 126
drag, startPoint x: 41, startPoint y: 10, endPoint x: 109, endPoint y: 67, distance: 88.3
click at [109, 67] on div "Level Test Listening Ok Submit 00:10:00 00:10:00 Ok Submit Listen to this clip …" at bounding box center [232, 131] width 464 height 263
drag, startPoint x: 141, startPoint y: 73, endPoint x: 143, endPoint y: 88, distance: 14.7
click at [143, 88] on div "Listen to this clip about Opera Shows, then answer the questions. You can take …" at bounding box center [232, 62] width 187 height 58
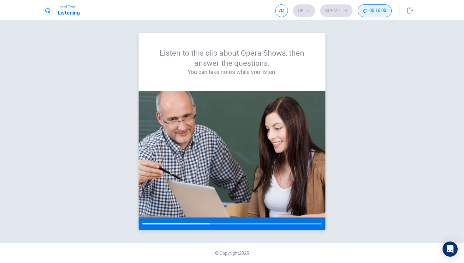
drag, startPoint x: 145, startPoint y: 90, endPoint x: 147, endPoint y: 99, distance: 9.2
click at [147, 99] on div "Listen to this clip about Opera Shows, then answer the questions. You can take …" at bounding box center [232, 131] width 187 height 197
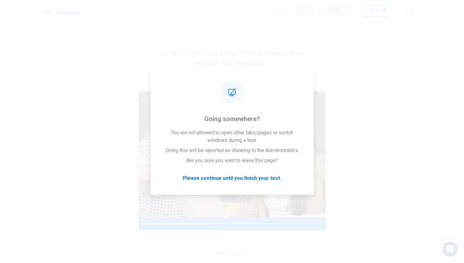
drag, startPoint x: 147, startPoint y: 99, endPoint x: 38, endPoint y: 62, distance: 115.8
click at [38, 62] on div "Listen to this clip about Opera Shows, then answer the questions. You can take …" at bounding box center [232, 131] width 399 height 197
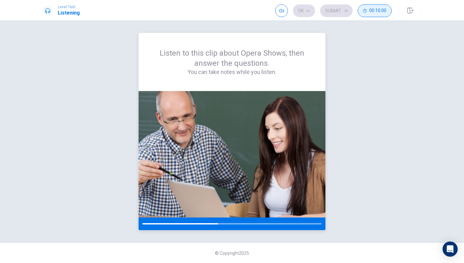
click at [184, 106] on img at bounding box center [232, 154] width 187 height 126
click at [185, 109] on img at bounding box center [232, 154] width 187 height 126
click at [280, 107] on img at bounding box center [232, 154] width 187 height 126
drag, startPoint x: 258, startPoint y: 226, endPoint x: 330, endPoint y: 118, distance: 129.7
click at [349, 117] on div "Listen to this clip about Opera Shows, then answer the questions. You can take …" at bounding box center [232, 131] width 379 height 197
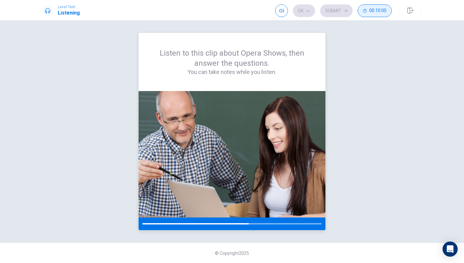
click at [232, 68] on h4 "You can take notes while you listen." at bounding box center [232, 72] width 157 height 8
click at [255, 137] on button "Click to reconnect" at bounding box center [279, 143] width 48 height 13
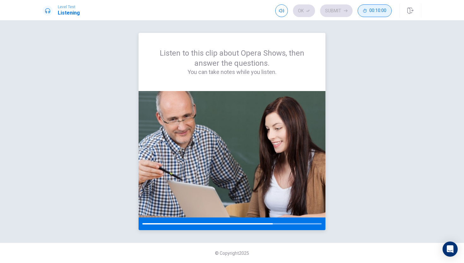
click at [255, 137] on button "Click to reconnect" at bounding box center [279, 143] width 48 height 13
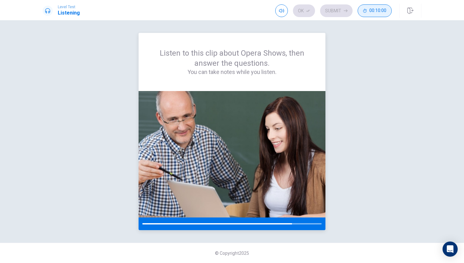
click at [307, 62] on div "Listen to this clip about Opera Shows, then answer the questions. You can take …" at bounding box center [232, 62] width 157 height 28
click at [307, 64] on div "Listen to this clip about Opera Shows, then answer the questions. You can take …" at bounding box center [232, 62] width 157 height 28
click at [251, 76] on div "Listen to this clip about Opera Shows, then answer the questions. You can take …" at bounding box center [232, 62] width 187 height 58
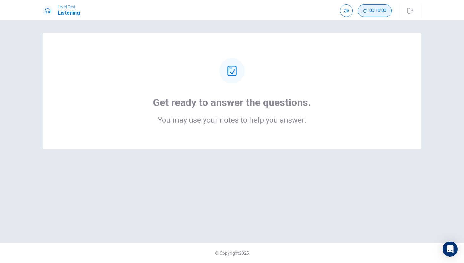
click at [201, 105] on h1 "Get ready to answer the questions." at bounding box center [232, 102] width 158 height 13
click at [237, 68] on icon at bounding box center [232, 71] width 10 height 10
drag, startPoint x: 237, startPoint y: 67, endPoint x: 257, endPoint y: 56, distance: 22.7
click at [239, 64] on div at bounding box center [232, 70] width 25 height 25
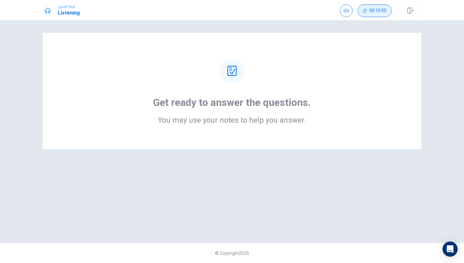
click at [162, 132] on div "Get ready to answer the questions. You may use your notes to help you answer." at bounding box center [232, 91] width 379 height 116
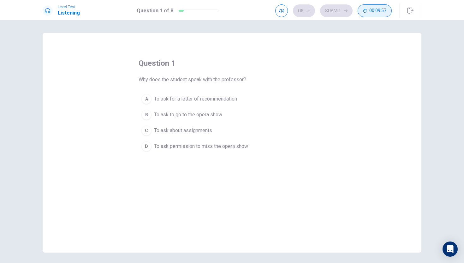
click at [188, 128] on span "To ask about assignments" at bounding box center [183, 131] width 58 height 8
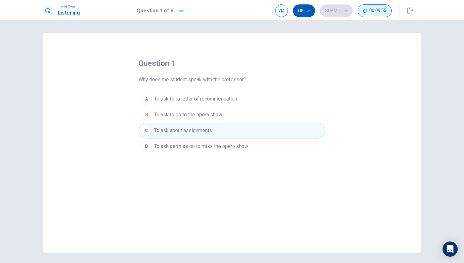
click at [296, 9] on button "Ok" at bounding box center [304, 10] width 22 height 13
click at [334, 9] on button "Submit" at bounding box center [336, 10] width 33 height 13
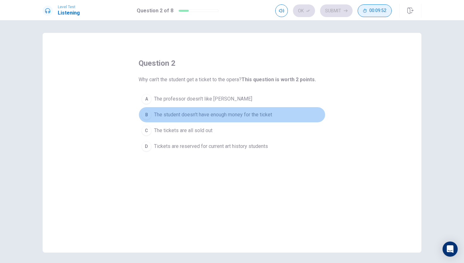
click at [215, 115] on span "The student doesn't have enough money for the ticket" at bounding box center [213, 115] width 118 height 8
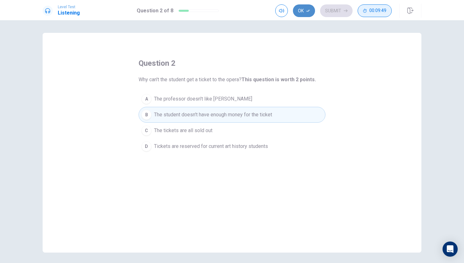
click at [311, 11] on button "Ok" at bounding box center [304, 10] width 22 height 13
click at [322, 11] on button "Submit" at bounding box center [336, 10] width 33 height 13
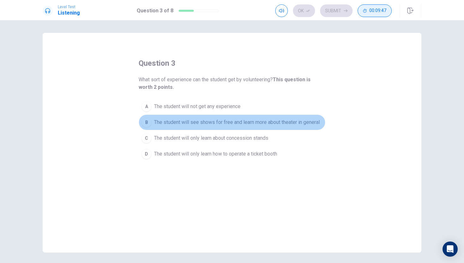
click at [276, 122] on span "The student will see shows for free and learn more about theater in general" at bounding box center [237, 122] width 166 height 8
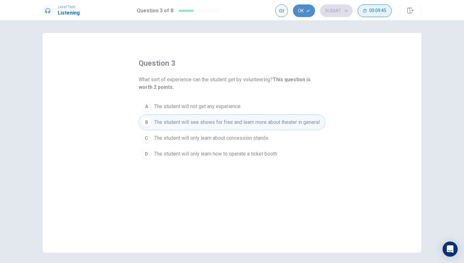
click at [304, 11] on button "Ok" at bounding box center [304, 10] width 22 height 13
click at [322, 11] on button "Submit" at bounding box center [336, 10] width 33 height 13
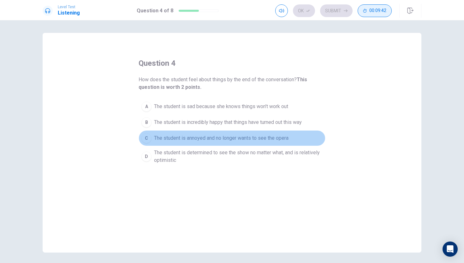
click at [292, 141] on button "C The student is annoyed and no longer wants to see the opera" at bounding box center [232, 138] width 187 height 16
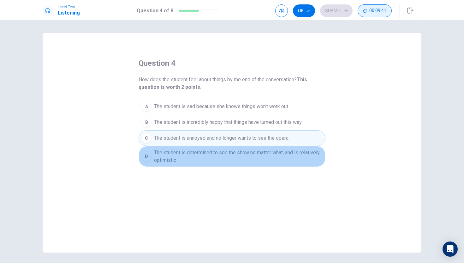
click at [294, 147] on button "D The student is determined to see the show no matter what, and is relatively o…" at bounding box center [232, 156] width 187 height 21
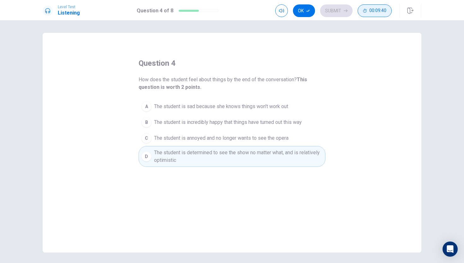
click at [276, 133] on button "C The student is annoyed and no longer wants to see the opera" at bounding box center [232, 138] width 187 height 16
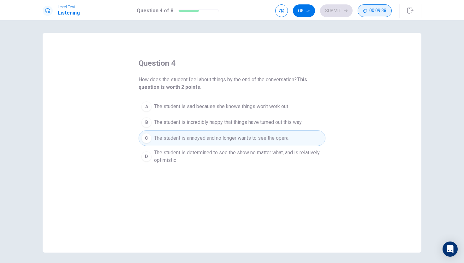
click at [316, 152] on span "The student is determined to see the show no matter what, and is relatively opt…" at bounding box center [238, 156] width 169 height 15
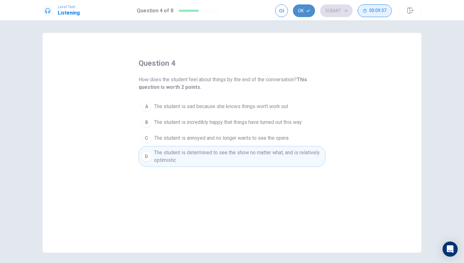
click at [307, 15] on button "Ok" at bounding box center [304, 10] width 22 height 13
click at [324, 10] on button "Submit" at bounding box center [336, 10] width 33 height 13
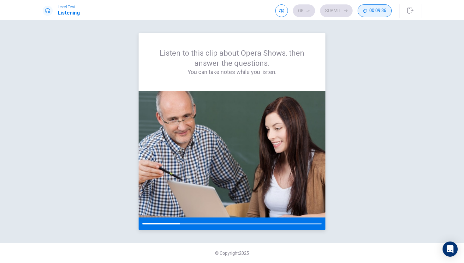
click at [168, 228] on div at bounding box center [232, 223] width 187 height 13
click at [246, 231] on div "Listen to this clip about Opera Shows, then answer the questions. You can take …" at bounding box center [232, 141] width 464 height 243
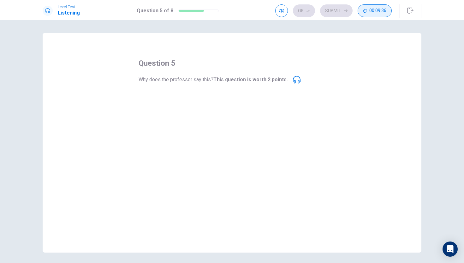
click at [296, 79] on icon at bounding box center [297, 80] width 8 height 8
click at [297, 83] on div "question 5 Why does the professor say this? This question is worth 2 points. A …" at bounding box center [232, 106] width 187 height 96
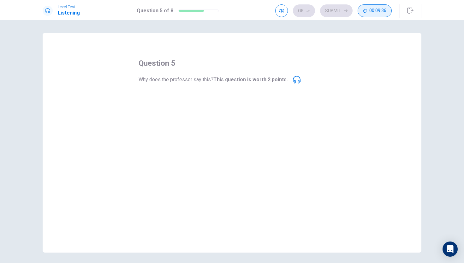
click at [292, 65] on div "question 5 Why does the professor say this? This question is worth 2 points. A …" at bounding box center [232, 106] width 187 height 96
click at [286, 33] on div "question 5 Why does the professor say this? This question is worth 2 points. A …" at bounding box center [232, 143] width 379 height 220
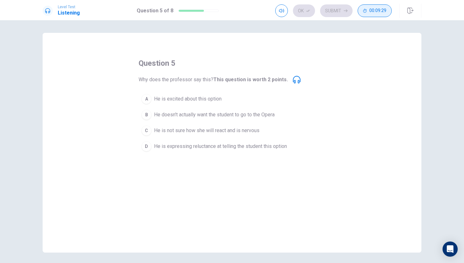
click at [191, 95] on button "A He is excited about this option" at bounding box center [232, 99] width 187 height 16
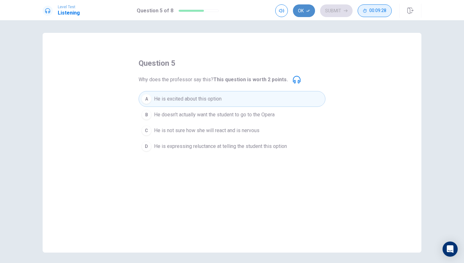
click at [300, 9] on button "Ok" at bounding box center [304, 10] width 22 height 13
click at [342, 9] on button "Submit" at bounding box center [336, 10] width 33 height 13
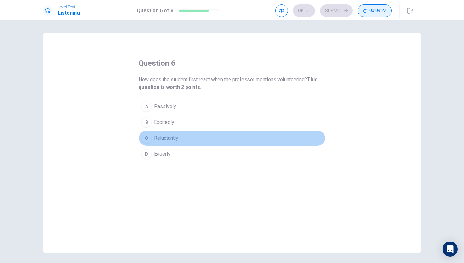
click at [171, 139] on span "Reluctantly" at bounding box center [166, 138] width 24 height 8
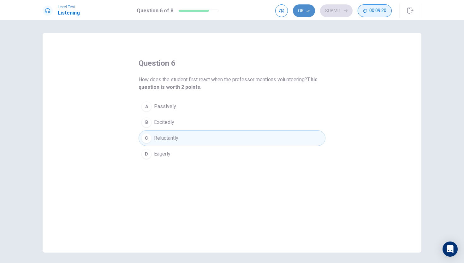
click at [310, 11] on button "Ok" at bounding box center [304, 10] width 22 height 13
click at [334, 7] on button "Submit" at bounding box center [336, 10] width 33 height 13
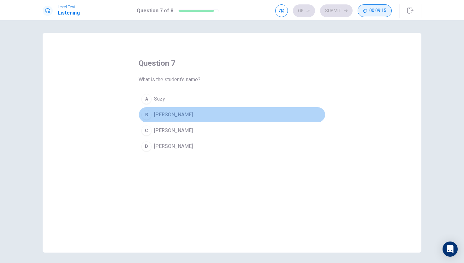
click at [209, 114] on button "[PERSON_NAME]" at bounding box center [232, 115] width 187 height 16
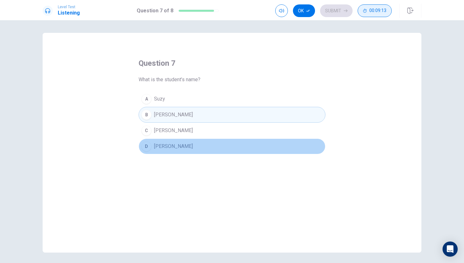
click at [223, 151] on button "D [PERSON_NAME]" at bounding box center [232, 146] width 187 height 16
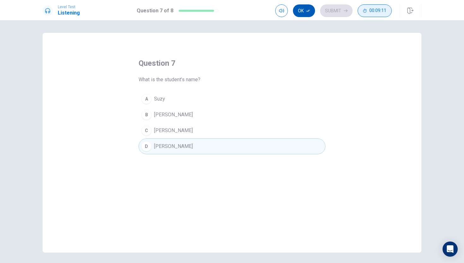
click at [297, 15] on button "Ok" at bounding box center [304, 10] width 22 height 13
click at [330, 11] on button "Submit" at bounding box center [336, 10] width 33 height 13
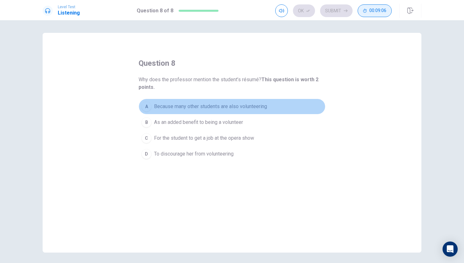
click at [255, 110] on button "A Because many other students are also volunteering" at bounding box center [232, 107] width 187 height 16
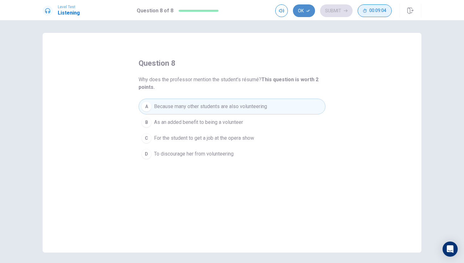
click at [305, 15] on button "Ok" at bounding box center [304, 10] width 22 height 13
click at [327, 13] on button "Submit" at bounding box center [336, 10] width 33 height 13
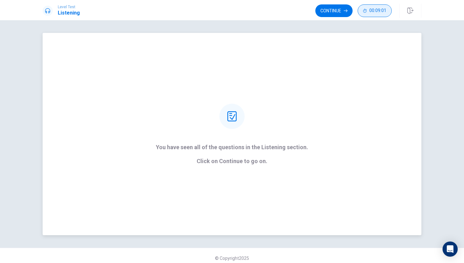
click at [231, 124] on div at bounding box center [232, 116] width 25 height 25
click at [337, 11] on button "Continue" at bounding box center [334, 10] width 37 height 13
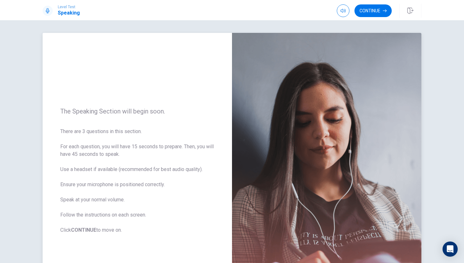
click at [185, 164] on span "There are 3 questions in this section. For each question, you will have 15 seco…" at bounding box center [137, 181] width 154 height 106
click at [133, 140] on span "There are 3 questions in this section. For each question, you will have 15 seco…" at bounding box center [137, 181] width 154 height 106
click at [357, 148] on img at bounding box center [327, 171] width 190 height 276
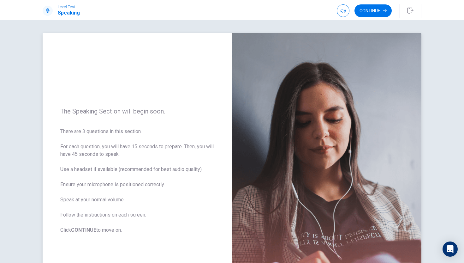
click at [357, 148] on img at bounding box center [327, 171] width 190 height 276
click at [379, 15] on button "Continue" at bounding box center [373, 10] width 37 height 13
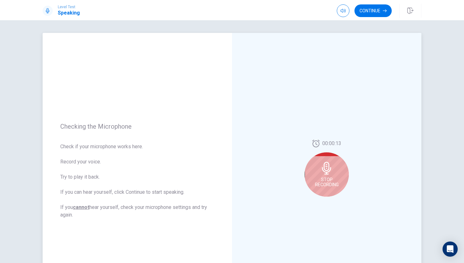
click at [332, 182] on span "Stop Recording" at bounding box center [327, 182] width 24 height 10
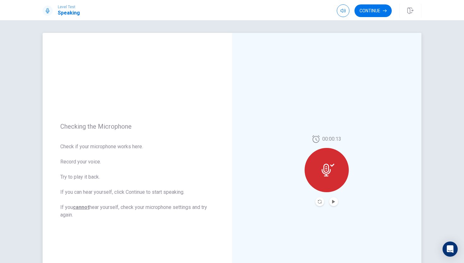
click at [333, 205] on button "Play Audio" at bounding box center [334, 201] width 9 height 9
click at [321, 203] on icon "Record Again" at bounding box center [320, 202] width 4 height 4
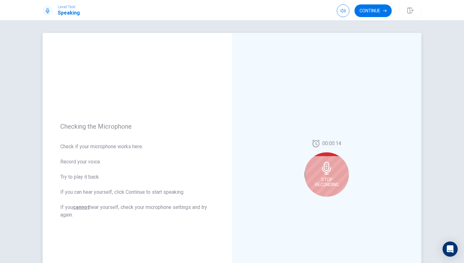
click at [333, 173] on div "Stop Recording" at bounding box center [327, 174] width 44 height 44
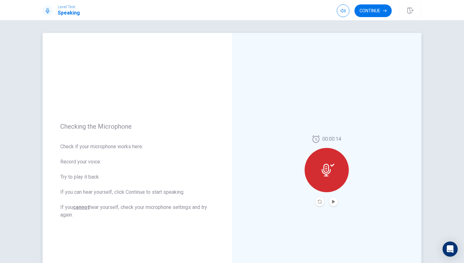
click at [333, 173] on icon at bounding box center [328, 170] width 13 height 13
click at [319, 203] on icon "Record Again" at bounding box center [320, 202] width 4 height 4
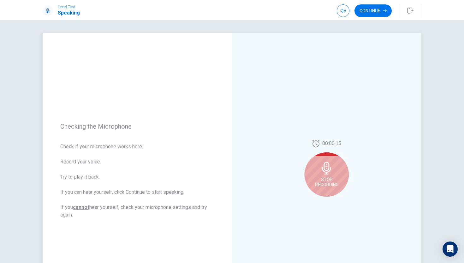
click at [330, 185] on span "Stop Recording" at bounding box center [327, 182] width 24 height 10
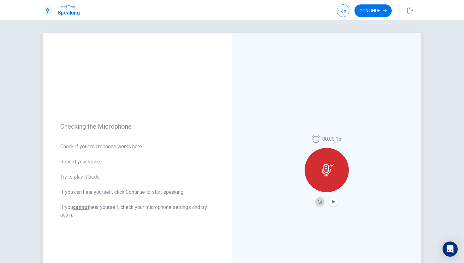
click at [319, 204] on button "Record Again" at bounding box center [320, 201] width 9 height 9
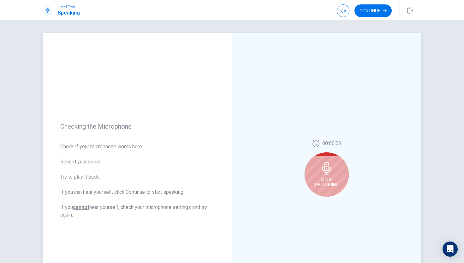
click at [345, 177] on div "Stop Recording" at bounding box center [327, 174] width 44 height 44
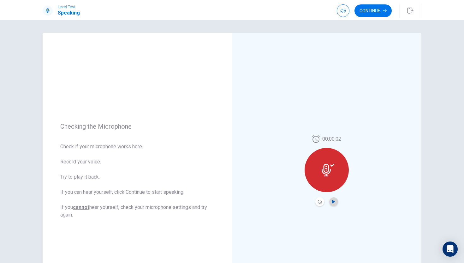
click at [335, 201] on icon "Play Audio" at bounding box center [334, 202] width 4 height 4
click at [335, 201] on icon "Pause Audio" at bounding box center [333, 202] width 3 height 4
click at [335, 203] on icon "Play Audio" at bounding box center [334, 202] width 4 height 4
click at [368, 14] on button "Continue" at bounding box center [373, 10] width 37 height 13
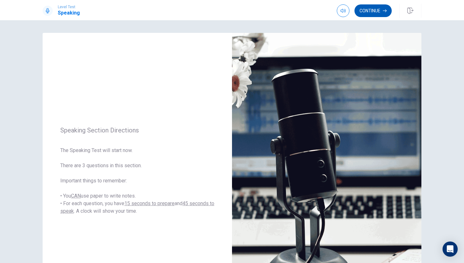
click at [368, 15] on button "Continue" at bounding box center [373, 10] width 37 height 13
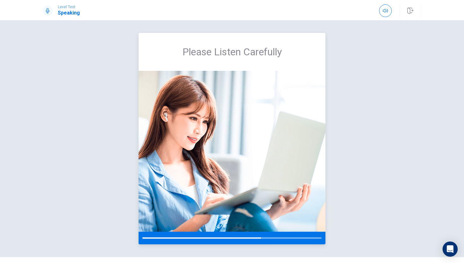
click at [209, 104] on img at bounding box center [232, 151] width 187 height 161
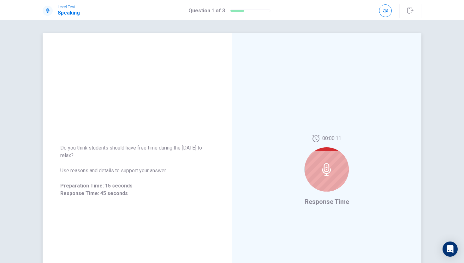
click at [322, 173] on icon at bounding box center [327, 169] width 13 height 13
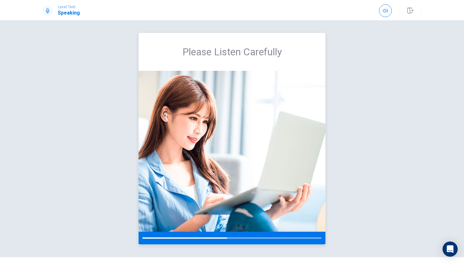
drag, startPoint x: 164, startPoint y: 107, endPoint x: 166, endPoint y: 118, distance: 11.2
click at [166, 120] on img at bounding box center [232, 151] width 187 height 161
click at [165, 115] on img at bounding box center [232, 151] width 187 height 161
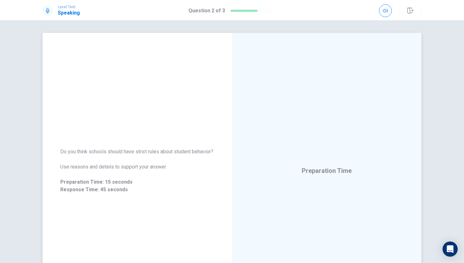
drag, startPoint x: 89, startPoint y: 152, endPoint x: 98, endPoint y: 150, distance: 8.7
click at [98, 151] on span "Do you think schools should have strict rules about student behavior?" at bounding box center [137, 152] width 154 height 8
drag, startPoint x: 98, startPoint y: 150, endPoint x: 179, endPoint y: 150, distance: 81.2
click at [179, 150] on span "Do you think schools should have strict rules about student behavior?" at bounding box center [137, 152] width 154 height 8
click at [178, 152] on span "Do you think schools should have strict rules about student behavior?" at bounding box center [137, 152] width 154 height 8
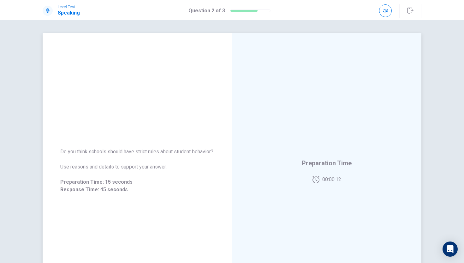
click at [178, 152] on span "Do you think schools should have strict rules about student behavior?" at bounding box center [137, 152] width 154 height 8
click at [178, 155] on span "Do you think schools should have strict rules about student behavior?" at bounding box center [137, 152] width 154 height 8
click at [175, 140] on div "Do you think schools should have strict rules about student behavior? Use reaso…" at bounding box center [138, 170] width 190 height 61
click at [184, 140] on div "Do you think schools should have strict rules about student behavior? Use reaso…" at bounding box center [138, 170] width 190 height 61
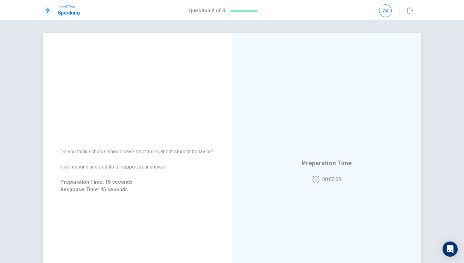
click at [184, 140] on div "Do you think schools should have strict rules about student behavior? Use reaso…" at bounding box center [138, 170] width 190 height 61
drag, startPoint x: 184, startPoint y: 135, endPoint x: 102, endPoint y: 112, distance: 84.5
click at [72, 115] on div "Do you think schools should have strict rules about student behavior? Use reaso…" at bounding box center [138, 171] width 190 height 276
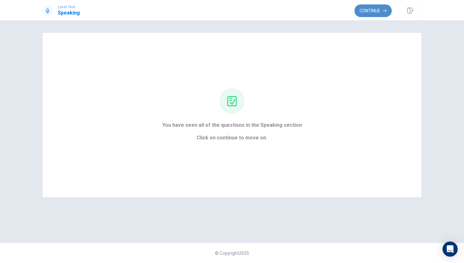
click at [376, 12] on button "Continue" at bounding box center [373, 10] width 37 height 13
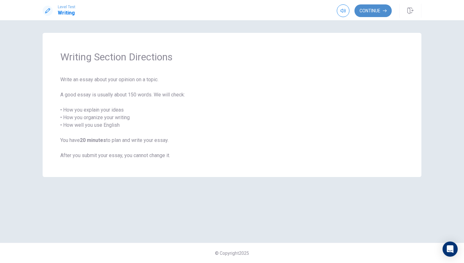
click at [375, 8] on button "Continue" at bounding box center [373, 10] width 37 height 13
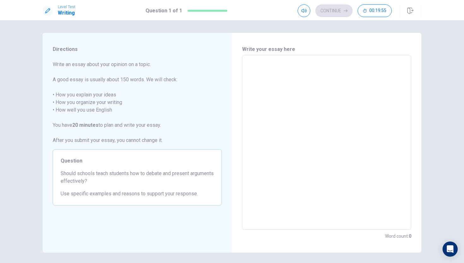
drag, startPoint x: 56, startPoint y: 82, endPoint x: 88, endPoint y: 73, distance: 33.6
click at [88, 74] on span "Write an essay about your opinion on a topic. A good essay is usually about 150…" at bounding box center [137, 102] width 169 height 83
drag, startPoint x: 56, startPoint y: 95, endPoint x: 77, endPoint y: 115, distance: 28.4
click at [76, 115] on span "Write an essay about your opinion on a topic. A good essay is usually about 150…" at bounding box center [137, 102] width 169 height 83
drag, startPoint x: 110, startPoint y: 65, endPoint x: 121, endPoint y: 64, distance: 11.4
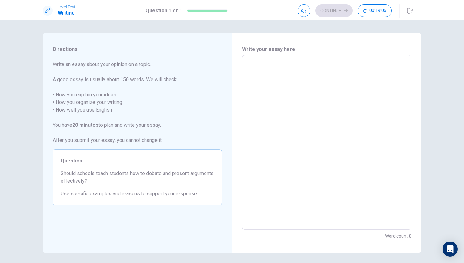
click at [121, 64] on span "Write an essay about your opinion on a topic. A good essay is usually about 150…" at bounding box center [137, 102] width 169 height 83
click at [261, 78] on textarea "To enrich screen reader interactions, please activate Accessibility in Grammarl…" at bounding box center [327, 142] width 161 height 164
type textarea "H"
type textarea "x"
type textarea "he"
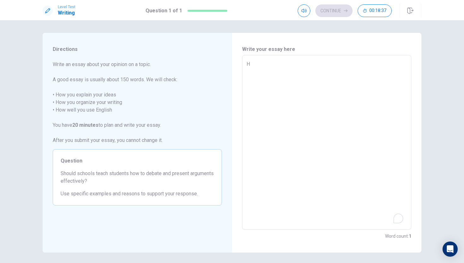
type textarea "x"
type textarea "hel"
type textarea "x"
type textarea "hell"
type textarea "x"
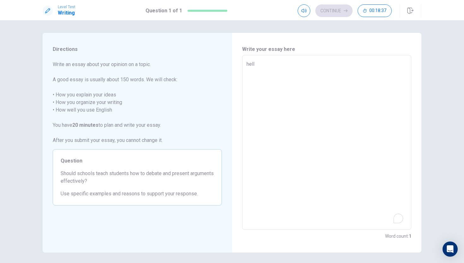
type textarea "hello"
type textarea "x"
type textarea "hello,"
type textarea "x"
type textarea "hello, I"
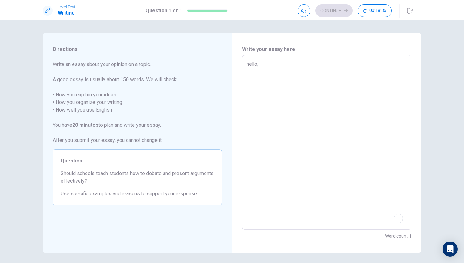
type textarea "x"
type textarea "hello, I a"
type textarea "x"
type textarea "hello, I am"
type textarea "x"
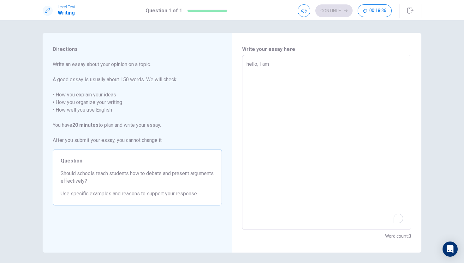
type textarea "hello, I am"
type textarea "x"
type textarea "hello, I am th"
type textarea "x"
type textarea "hello, I am the"
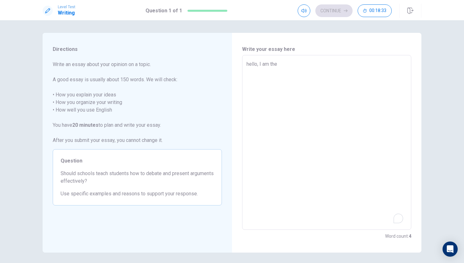
type textarea "x"
type textarea "hello, I am the"
type textarea "x"
type textarea "hello, I am the ther"
type textarea "x"
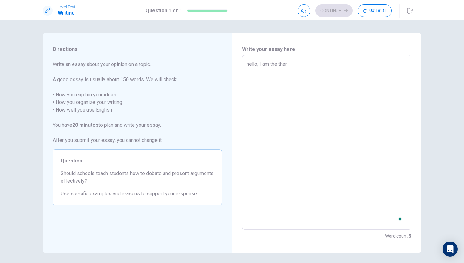
type textarea "hello, I am the the"
type textarea "x"
type textarea "hello, I am the th"
type textarea "x"
type textarea "hello, I am the t"
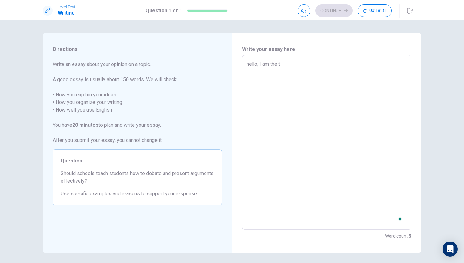
type textarea "x"
type textarea "hello, I am the"
type textarea "x"
type textarea "hello, I am the"
type textarea "x"
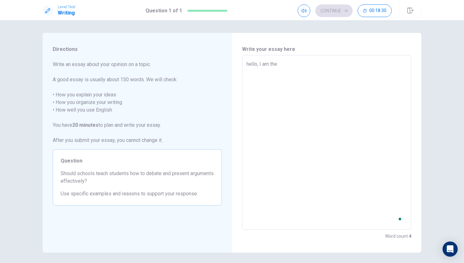
type textarea "hello, I am th"
type textarea "x"
type textarea "hello, I am t"
type textarea "x"
type textarea "hello, I am"
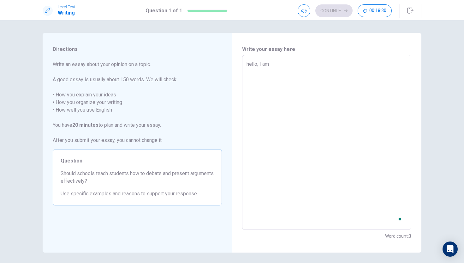
type textarea "x"
type textarea "hello, I am"
type textarea "x"
type textarea "hello, I a"
type textarea "x"
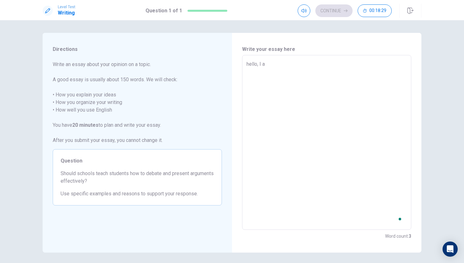
type textarea "hello, I"
type textarea "x"
type textarea "hello, I"
type textarea "x"
type textarea "hello,"
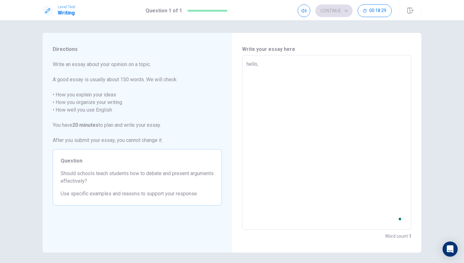
type textarea "x"
type textarea "hello,"
type textarea "x"
type textarea "hello"
type textarea "x"
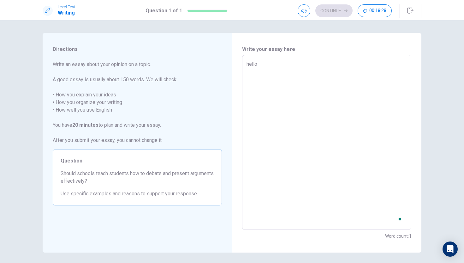
type textarea "hell"
type textarea "x"
type textarea "hel"
type textarea "x"
type textarea "he"
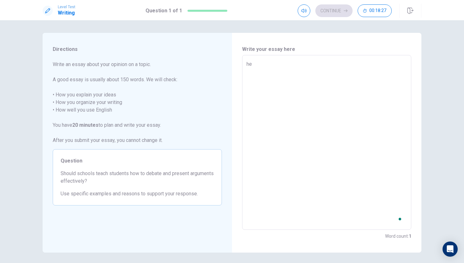
type textarea "x"
type textarea "h"
type textarea "x"
click at [281, 86] on textarea "To enrich screen reader interactions, please activate Accessibility in Grammarl…" at bounding box center [327, 142] width 161 height 164
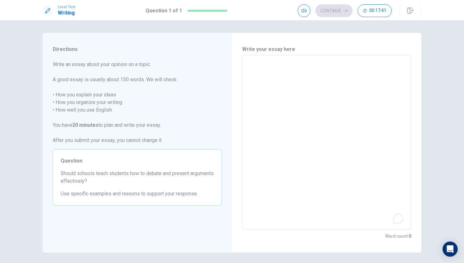
type textarea "w"
type textarea "x"
type textarea "wg"
type textarea "x"
type textarea "wg;i"
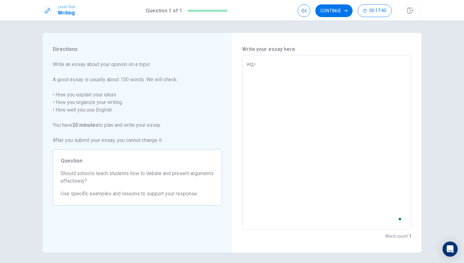
type textarea "x"
type textarea "wg;ic"
type textarea "x"
type textarea "wg;ic;"
type textarea "x"
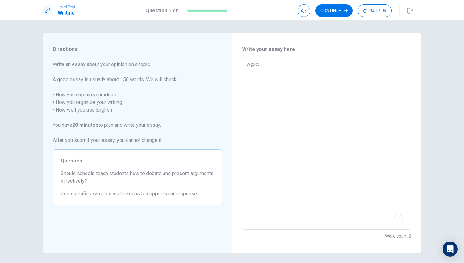
type textarea "wg;ic;"
type textarea "x"
type textarea "wg;ic; t"
type textarea "x"
type textarea "wg;ic; te"
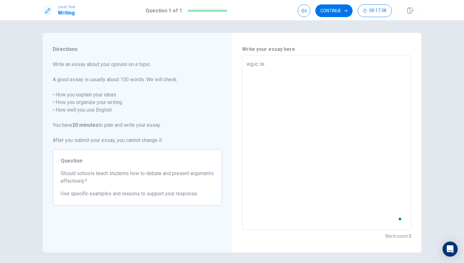
type textarea "x"
type textarea "wg;ic; te3"
type textarea "x"
type textarea "wg;ic; te3t"
type textarea "x"
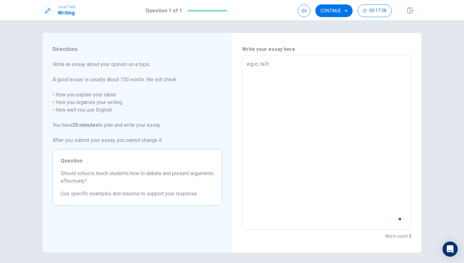
type textarea "wg;ic; te3to"
type textarea "x"
type textarea "wg;ic; te3toy"
type textarea "x"
type textarea "wg;ic; te3toyb"
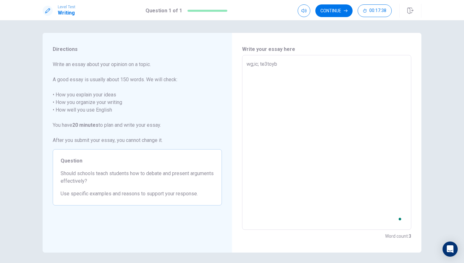
type textarea "x"
type textarea "wg;ic; te3toybi"
type textarea "x"
type textarea "wg;ic; te3toybi3"
type textarea "x"
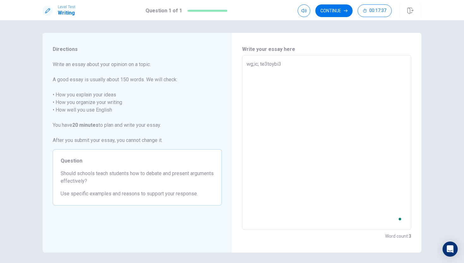
type textarea "wg;ic; te3toybi3"
type textarea "x"
type textarea "wg;ic; te3toybi3 3"
type textarea "x"
type textarea "wg;ic; te3toybi3 3g`"
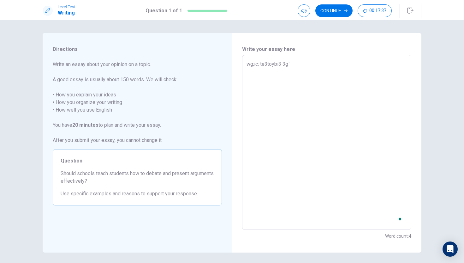
type textarea "x"
type textarea "wg;ic; te3toybi3 3g`3"
type textarea "x"
type textarea "wg;ic; te3toybi3 3g`3y"
type textarea "x"
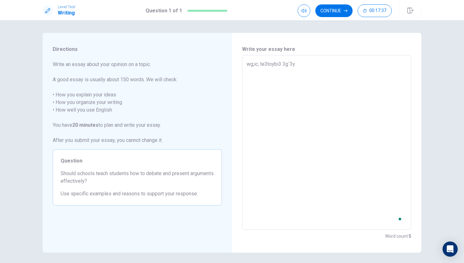
type textarea "wg;ic; te3toybi3 3g`3ye"
type textarea "x"
type textarea "wg;ic; te3toybi3 3g`3yeb"
type textarea "x"
type textarea "wg;ic; te3toybi3 3g`3yeby"
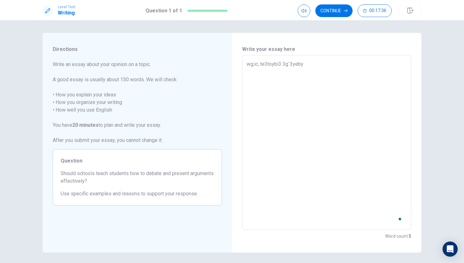
type textarea "x"
type textarea "wg;ic; te3toybi3 3g`3yebyo"
type textarea "x"
type textarea "wg;ic; te3toybi3 3g`3yebyor"
type textarea "x"
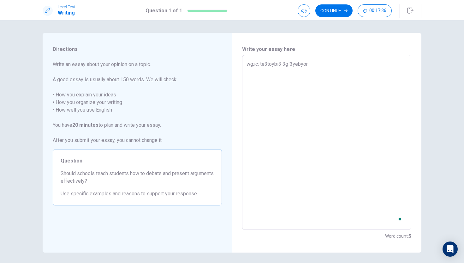
type textarea "wg;ic; te3toybi3 3g`3yebyorb"
type textarea "x"
type textarea "wg;ic; te3toybi3 3g`3yebyorbt"
type textarea "x"
type textarea "wg;ic; te3toybi3 3g`3yebyorbtio"
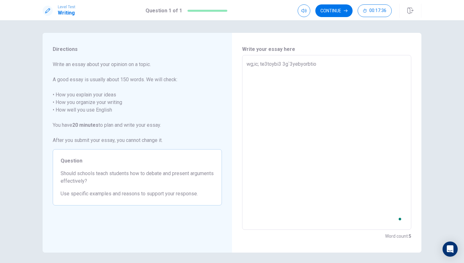
type textarea "x"
type textarea "wg;ic; te3toybi3 3g`3yebyorbtio"
type textarea "x"
type textarea "wg;ic; te3toybi3 3g`3yebyorbtio u"
type textarea "x"
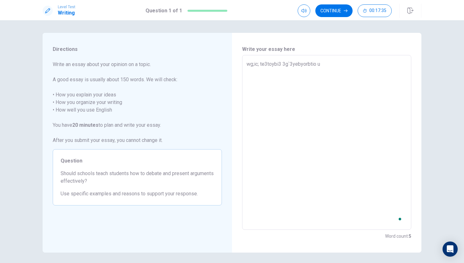
type textarea "wg;ic; te3toybi3 3g`3yebyorbtio ue"
type textarea "x"
type textarea "wg;ic; te3toybi3 3g`3yebyorbtio ueg"
type textarea "x"
type textarea "wg;ic; te3toybi3 3g`3yebyorbtio uegr"
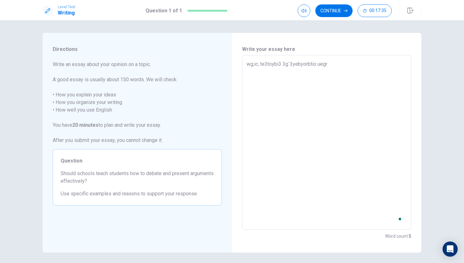
type textarea "x"
type textarea "wg;ic; te3toybi3 3g`3yebyorbtio uegri"
type textarea "x"
type textarea "wg;ic; te3toybi3 3g`3yebyorbtio uegriu"
type textarea "x"
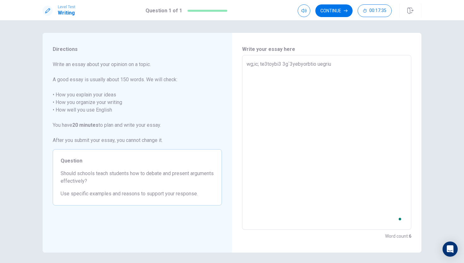
type textarea "wg;ic; te3toybi3 3g`3yebyorbtio uegriuy"
type textarea "x"
type textarea "wg;ic; te3toybi3 3g`3yebyorbtio uegriuyr"
type textarea "x"
type textarea "wg;ic; te3toybi3 3g`3yebyorbtio uegriuyry"
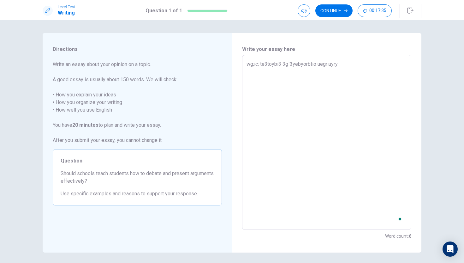
type textarea "x"
type textarea "wg;ic; te3toybi3 3g`3yebyorbtio uegriuyrypb"
type textarea "x"
type textarea "wg;ic; te3toybi3 3g`3yebyorbtio uegriuyrypb8"
type textarea "x"
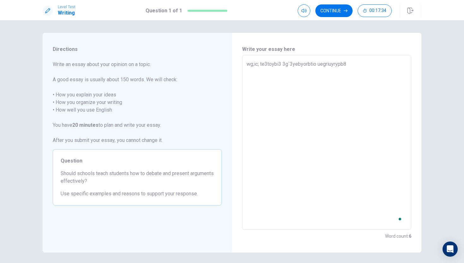
type textarea "wg;ic; te3toybi3 3g`3yebyorbtio uegriuyrypb8y"
type textarea "x"
type textarea "wg;ic; te3toybi3 3g`3yebyorbtio uegriuyrypb8ybv"
type textarea "x"
type textarea "wg;ic; te3toybi3 3g`3yebyorbtio uegriuyrypb8ybvp"
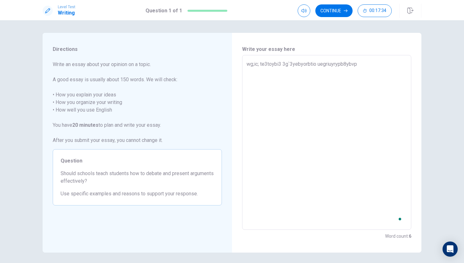
type textarea "x"
type textarea "wg;ic; te3toybi3 3g`3yebyorbtio uegriuyrypb8ybvp"
type textarea "x"
type textarea "wg;ic; te3toybi3 3g`3yebyorbtio uegriuyrypb8ybvp iu"
type textarea "x"
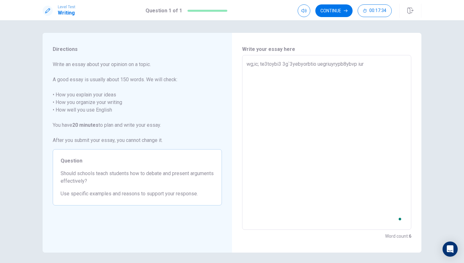
type textarea "wg;ic; te3toybi3 3g`3yebyorbtio uegriuyrypb8ybvp iury"
type textarea "x"
type textarea "wg;ic; te3toybi3 3g`3yebyorbtio uegriuyrypb8ybvp iuryi"
type textarea "x"
type textarea "wg;ic; te3toybi3 3g`3yebyorbtio uegriuyrypb8ybvp iuryiu"
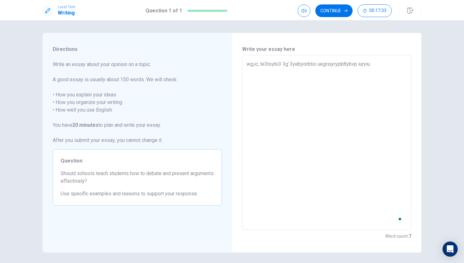
type textarea "x"
type textarea "wg;ic; te3toybi3 3g`3yebyorbtio uegriuyrypb8ybvp iuryiuyb"
type textarea "x"
type textarea "wg;ic; te3toybi3 3g`3yebyorbtio uegriuyrypb8ybvp iuryiuybr"
type textarea "x"
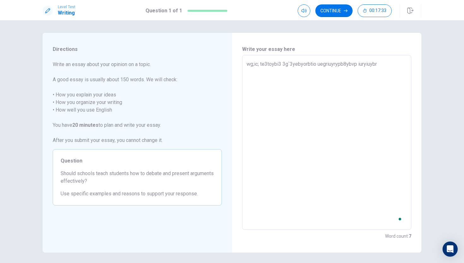
type textarea "wg;ic; te3toybi3 3g`3yebyorbtio uegriuyrypb8ybvp iuryiuybr8"
type textarea "x"
type textarea "wg;ic; te3toybi3 3g`3yebyorbtio uegriuyrypb8ybvp iuryiuybr8y"
type textarea "x"
type textarea "wg;ic; te3toybi3 3g`3yebyorbtio uegriuyrypb8ybvp iuryiuybr8y4"
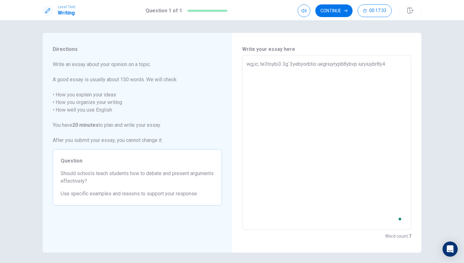
type textarea "x"
type textarea "wg;ic; te3toybi3 3g`3yebyorbtio uegriuyrypb8ybvp iuryiuybr8y48"
type textarea "x"
type textarea "wg;ic; te3toybi3 3g`3yebyorbtio uegriuyrypb8ybvp iuryiuybr8y48y"
type textarea "x"
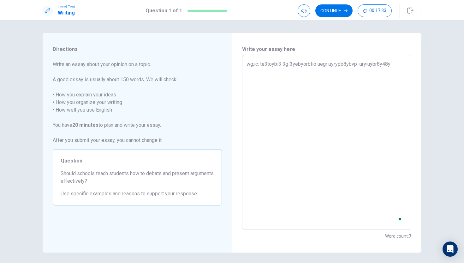
type textarea "wg;ic; te3toybi3 3g`3yebyorbtio uegriuyrypb8ybvp iuryiuybr8y48yr"
type textarea "x"
type textarea "wg;ic; te3toybi3 3g`3yebyorbtio uegriuyrypb8ybvp iuryiuybr8y48yrb"
type textarea "x"
type textarea "wg;ic; te3toybi3 3g`3yebyorbtio uegriuyrypb8ybvp iuryiuybr8y48yrb8p"
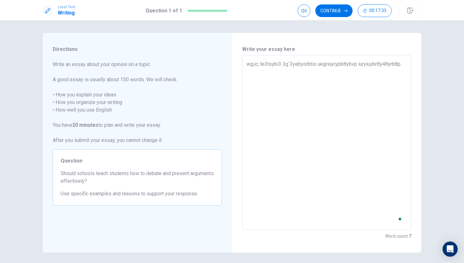
type textarea "x"
type textarea "wg;ic; te3toybi3 3g`3yebyorbtio uegriuyrypb8ybvp iuryiuybr8y48yrb8py"
type textarea "x"
type textarea "wg;ic; te3toybi3 3g`3yebyorbtio uegriuyrypb8ybvp iuryiuybr8y48yrb8pyv"
type textarea "x"
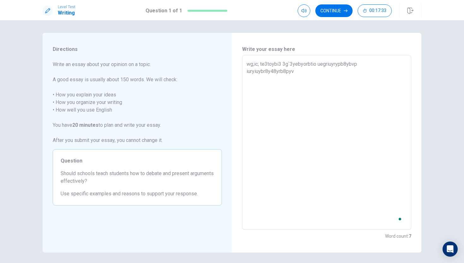
type textarea "wg;ic; te3toybi3 3g`3yebyorbtio uegriuyrypb8ybvp iuryiuybr8y48yrb8pyvb"
type textarea "x"
type textarea "wg;ic; te3toybi3 3g`3yebyorbtio uegriuyrypb8ybvp iuryiuybr8y48yrb8pyvb8"
type textarea "x"
type textarea "wg;ic; te3toybi3 3g`3yebyorbtio uegriuyrypb8ybvp iuryiuybr8y48yrb8pyvb89"
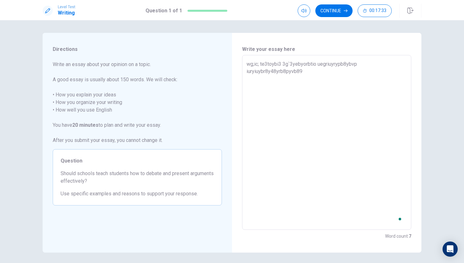
type textarea "x"
type textarea "wg;ic; te3toybi3 3g`3yebyorbtio uegriuyrypb8ybvp iuryiuybr8y48yrb8pyvb89y"
type textarea "x"
type textarea "wg;ic; te3toybi3 3g`3yebyorbtio uegriuyrypb8ybvp iuryiuybr8y48yrb8pyvb89y89"
type textarea "x"
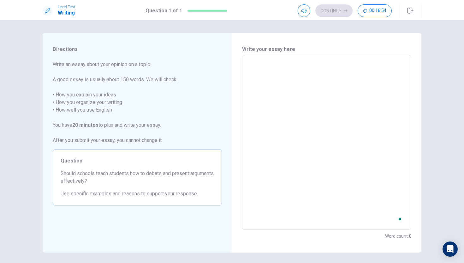
click at [272, 65] on textarea "To enrich screen reader interactions, please activate Accessibility in Grammarl…" at bounding box center [327, 142] width 161 height 164
click at [250, 77] on textarea "Camping" at bounding box center [327, 142] width 161 height 164
drag, startPoint x: 302, startPoint y: 64, endPoint x: 338, endPoint y: 60, distance: 35.9
click at [338, 60] on div "Camping x ​" at bounding box center [326, 142] width 169 height 175
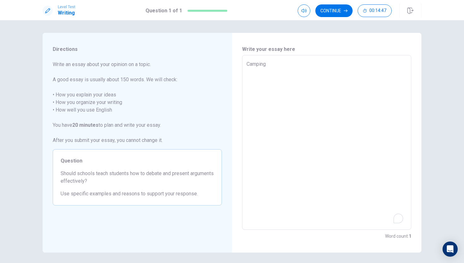
click at [307, 111] on textarea "Camping" at bounding box center [327, 142] width 161 height 164
drag, startPoint x: 302, startPoint y: 64, endPoint x: 335, endPoint y: 62, distance: 32.6
click at [335, 62] on textarea "Camping" at bounding box center [327, 142] width 161 height 164
drag, startPoint x: 302, startPoint y: 64, endPoint x: 429, endPoint y: 97, distance: 130.7
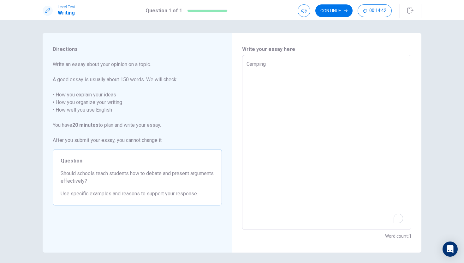
click at [429, 97] on div "Directions Write an essay about your opinion on a topic. A good essay is usuall…" at bounding box center [232, 143] width 399 height 220
drag, startPoint x: 303, startPoint y: 64, endPoint x: 320, endPoint y: 64, distance: 17.1
click at [320, 64] on textarea "Camping" at bounding box center [327, 142] width 161 height 164
click at [462, 89] on div "Directions Write an essay about your opinion on a topic. A good essay is usuall…" at bounding box center [232, 141] width 464 height 243
click at [299, 64] on textarea "Camping" at bounding box center [327, 142] width 161 height 164
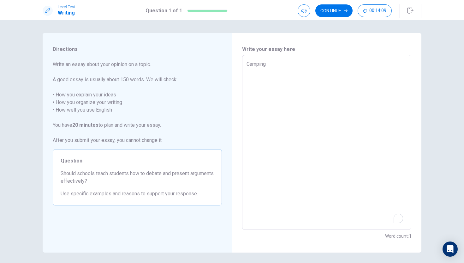
click at [299, 64] on textarea "Camping" at bounding box center [327, 142] width 161 height 164
click at [306, 61] on textarea "Camping" at bounding box center [327, 142] width 161 height 164
click at [301, 63] on textarea "Camping" at bounding box center [327, 142] width 161 height 164
click at [245, 79] on div "Camping x ​" at bounding box center [326, 142] width 169 height 175
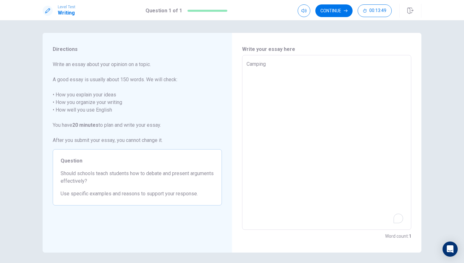
click at [249, 84] on textarea "Camping" at bounding box center [327, 142] width 161 height 164
click at [249, 81] on textarea "Camping" at bounding box center [327, 142] width 161 height 164
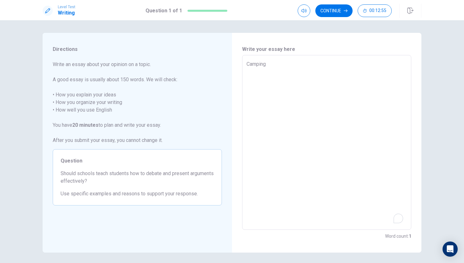
click at [249, 81] on textarea "Camping" at bounding box center [327, 142] width 161 height 164
click at [254, 90] on textarea "Camping" at bounding box center [327, 142] width 161 height 164
click at [249, 85] on textarea "Camping" at bounding box center [327, 142] width 161 height 164
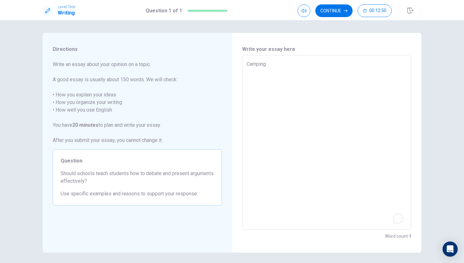
click at [249, 85] on textarea "Camping" at bounding box center [327, 142] width 161 height 164
click at [249, 83] on textarea "Camping" at bounding box center [327, 142] width 161 height 164
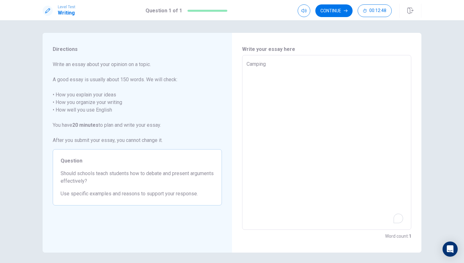
click at [249, 83] on textarea "Camping" at bounding box center [327, 142] width 161 height 164
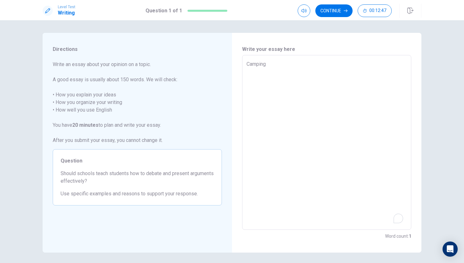
click at [249, 83] on textarea "Camping" at bounding box center [327, 142] width 161 height 164
click at [248, 83] on textarea "Camping" at bounding box center [327, 142] width 161 height 164
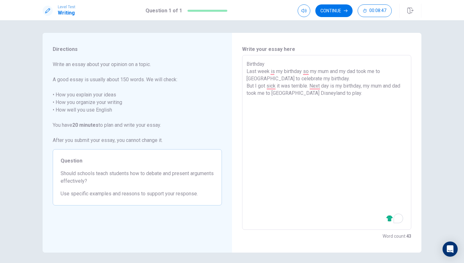
click at [246, 71] on div "Birthday Last week is my birthday so my mum and my dad took me to [GEOGRAPHIC_D…" at bounding box center [326, 142] width 169 height 175
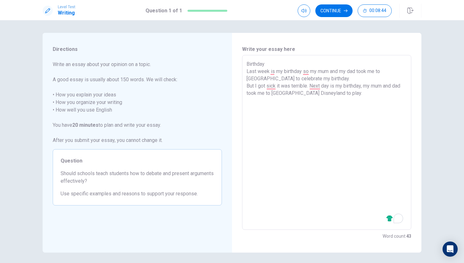
click at [259, 94] on textarea "Birthday Last week is my birthday so my mum and my dad took me to [GEOGRAPHIC_D…" at bounding box center [327, 142] width 161 height 164
click at [247, 69] on textarea "Birthday Last week is my birthday so my mum and my dad took me to [GEOGRAPHIC_D…" at bounding box center [327, 142] width 161 height 164
click at [246, 87] on div "Birthday Last week is my birthday so my mum and my dad took me to [GEOGRAPHIC_D…" at bounding box center [326, 142] width 169 height 175
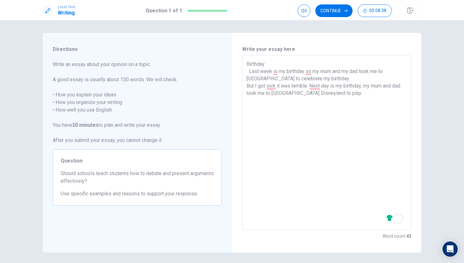
click at [246, 87] on div "Birthday Last week is my birthday so my mum and my dad took me to [GEOGRAPHIC_D…" at bounding box center [326, 142] width 169 height 175
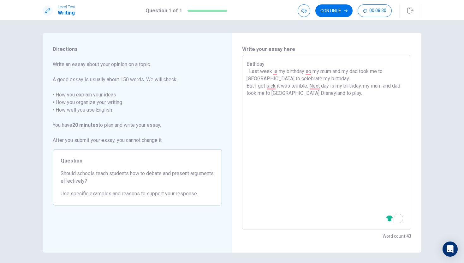
click at [246, 86] on div "Birthday Last week is my birthday so my mum and my dad took me to [GEOGRAPHIC_D…" at bounding box center [326, 142] width 169 height 175
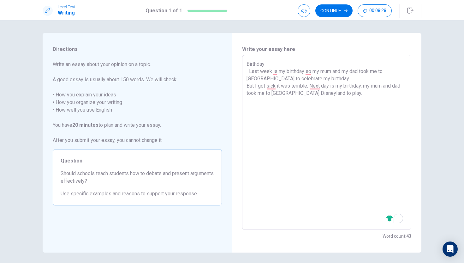
click at [246, 86] on div "Birthday Last week is my birthday so my mum and my dad took me to [GEOGRAPHIC_D…" at bounding box center [326, 142] width 169 height 175
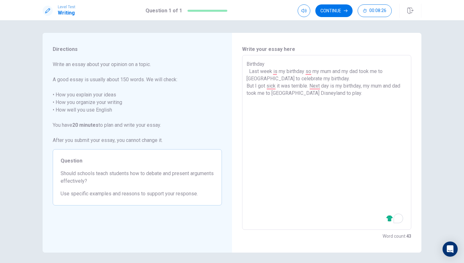
click at [246, 86] on div "Birthday Last week is my birthday so my mum and my dad took me to [GEOGRAPHIC_D…" at bounding box center [326, 142] width 169 height 175
click at [246, 87] on div "Birthday Last week is my birthday so my mum and my dad took me to [GEOGRAPHIC_D…" at bounding box center [326, 142] width 169 height 175
click at [246, 86] on div "Birthday Last week is my birthday so my mum and my dad took me to [GEOGRAPHIC_D…" at bounding box center [326, 142] width 169 height 175
click at [246, 87] on div "Birthday Last week is my birthday so my mum and my dad took me to [GEOGRAPHIC_D…" at bounding box center [326, 142] width 169 height 175
click at [247, 87] on textarea "Birthday Last week is my birthday so my mum and my dad took me to [GEOGRAPHIC_D…" at bounding box center [327, 142] width 161 height 164
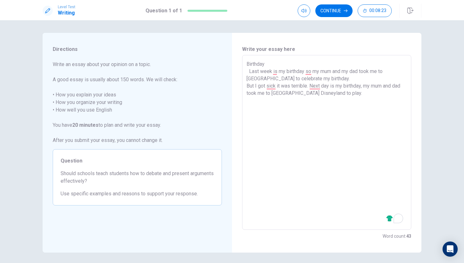
click at [247, 87] on textarea "Birthday Last week is my birthday so my mum and my dad took me to [GEOGRAPHIC_D…" at bounding box center [327, 142] width 161 height 164
click at [268, 114] on textarea "Birthday Last week is my birthday so my mum and my dad took me to [GEOGRAPHIC_D…" at bounding box center [327, 142] width 161 height 164
click at [246, 86] on div "Birthday Last week is my birthday so my mum and my dad took me to [GEOGRAPHIC_D…" at bounding box center [326, 142] width 169 height 175
click at [251, 100] on textarea "Birthday Last week is my birthday so my mum and my dad took me to [GEOGRAPHIC_D…" at bounding box center [327, 142] width 161 height 164
click at [252, 100] on textarea "Birthday Last week is my birthday so my mum and my dad took me to [GEOGRAPHIC_D…" at bounding box center [327, 142] width 161 height 164
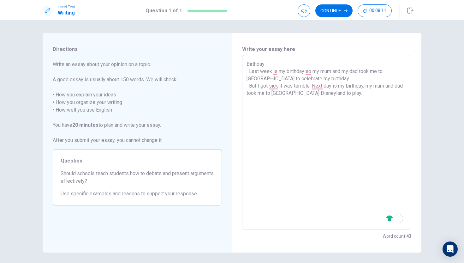
click at [258, 114] on textarea "Birthday Last week is my birthday so my mum and my dad took me to [GEOGRAPHIC_D…" at bounding box center [327, 142] width 161 height 164
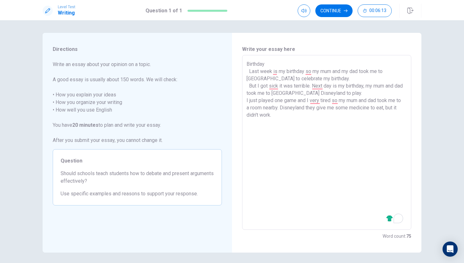
click at [276, 114] on textarea "Birthday Last week is my birthday so my mum and my dad took me to [GEOGRAPHIC_D…" at bounding box center [327, 142] width 161 height 164
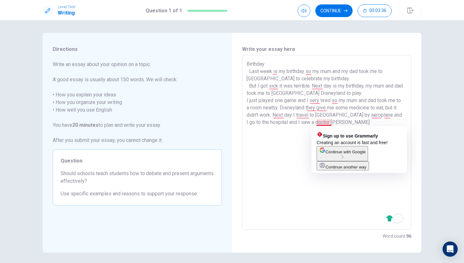
click at [322, 123] on textarea "Birthday Last week is my birthday so my mum and my dad took me to [GEOGRAPHIC_D…" at bounding box center [327, 142] width 161 height 164
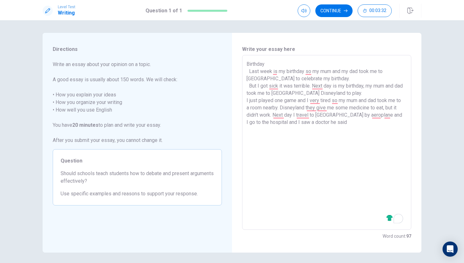
click at [339, 121] on textarea "Birthday Last week is my birthday so my mum and my dad took me to [GEOGRAPHIC_D…" at bounding box center [327, 142] width 161 height 164
drag, startPoint x: 251, startPoint y: 70, endPoint x: 250, endPoint y: 56, distance: 13.6
click at [250, 56] on div "Birthday Last week is my birthday so my mum and my dad took me to [GEOGRAPHIC_D…" at bounding box center [326, 142] width 169 height 175
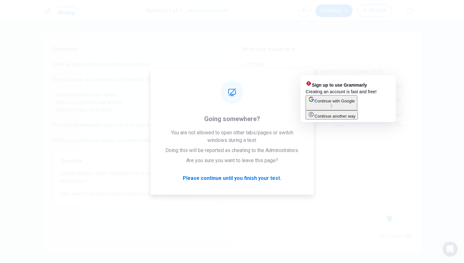
drag, startPoint x: 309, startPoint y: 62, endPoint x: 308, endPoint y: 44, distance: 18.0
click at [286, 28] on div "Directions Write an essay about your opinion on a topic. A good essay is usuall…" at bounding box center [232, 141] width 464 height 243
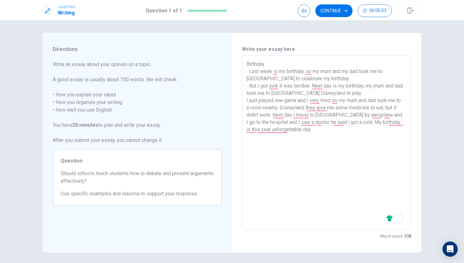
click at [342, 144] on textarea "Birthday Last week is my birthday so my mum and my dad took me to [GEOGRAPHIC_D…" at bounding box center [327, 142] width 161 height 164
click at [282, 135] on textarea "Birthday Last week is my birthday so my mum and my dad took me to [GEOGRAPHIC_D…" at bounding box center [327, 142] width 161 height 164
click at [335, 15] on button "Continue" at bounding box center [334, 10] width 37 height 13
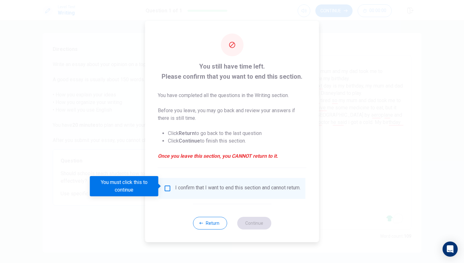
click at [167, 185] on input "You must click this to continue" at bounding box center [168, 189] width 8 height 8
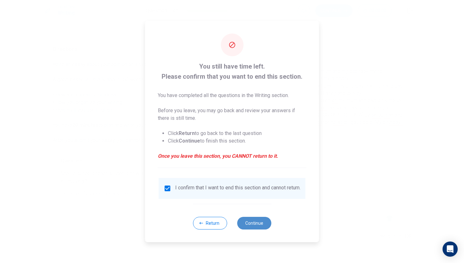
click at [248, 224] on button "Continue" at bounding box center [254, 223] width 34 height 13
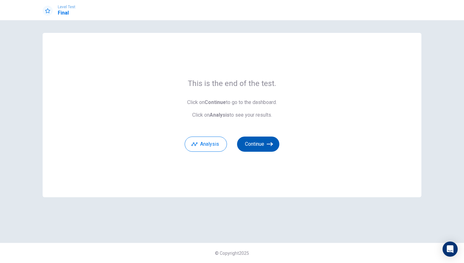
click at [249, 143] on button "Continue" at bounding box center [258, 143] width 42 height 15
